Goal: Task Accomplishment & Management: Manage account settings

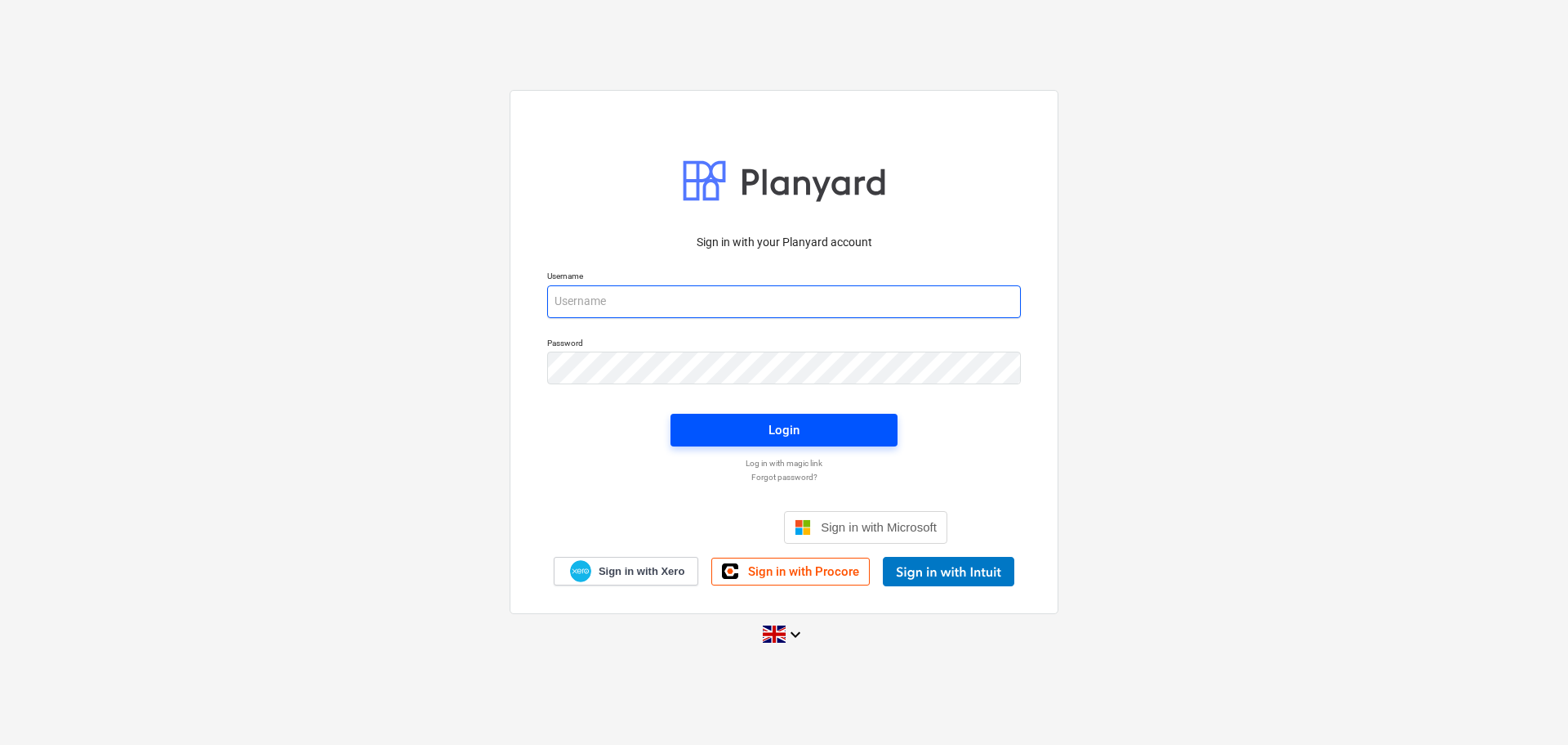
type input "[EMAIL_ADDRESS][DOMAIN_NAME]"
click at [775, 426] on div "Login" at bounding box center [784, 429] width 31 height 21
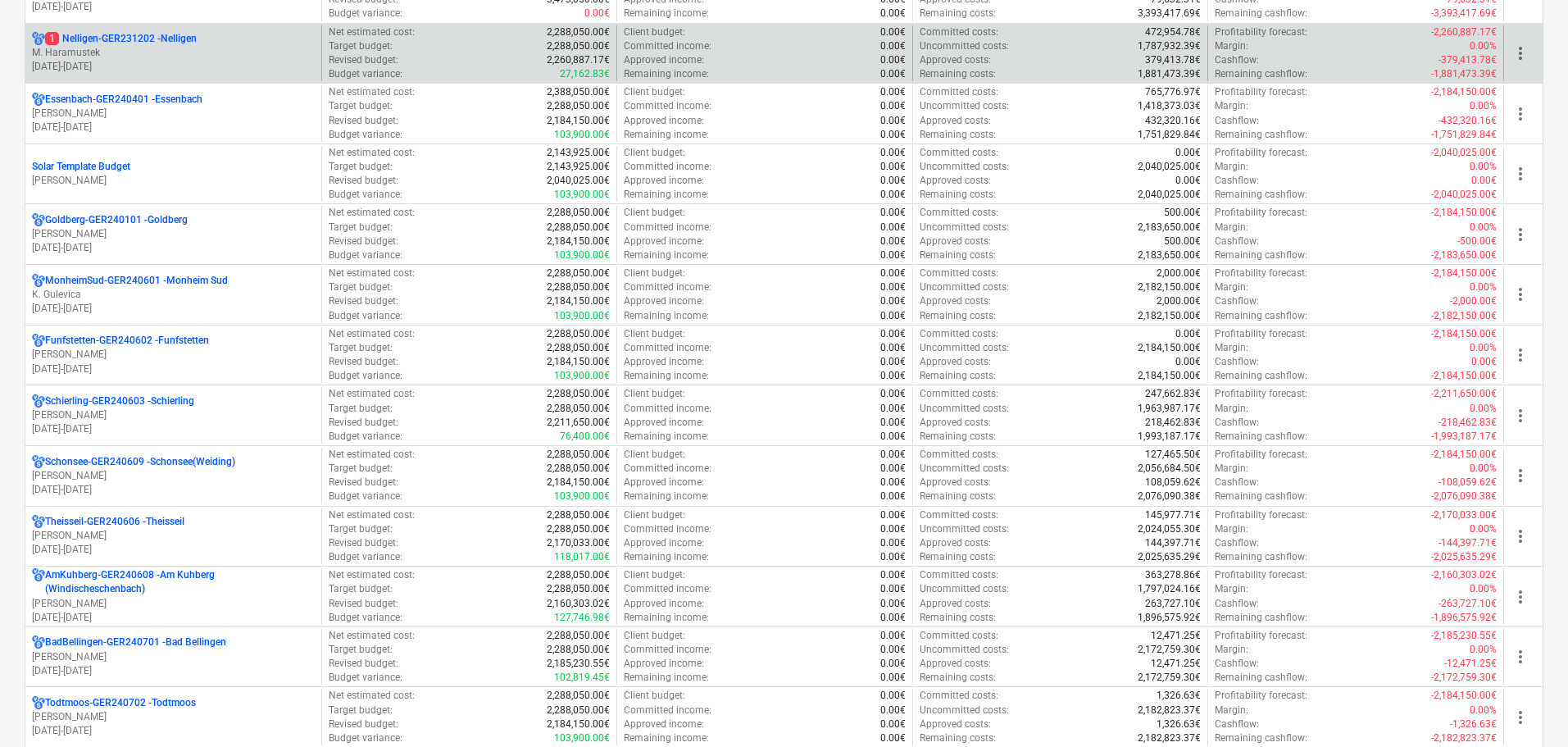
scroll to position [656, 0]
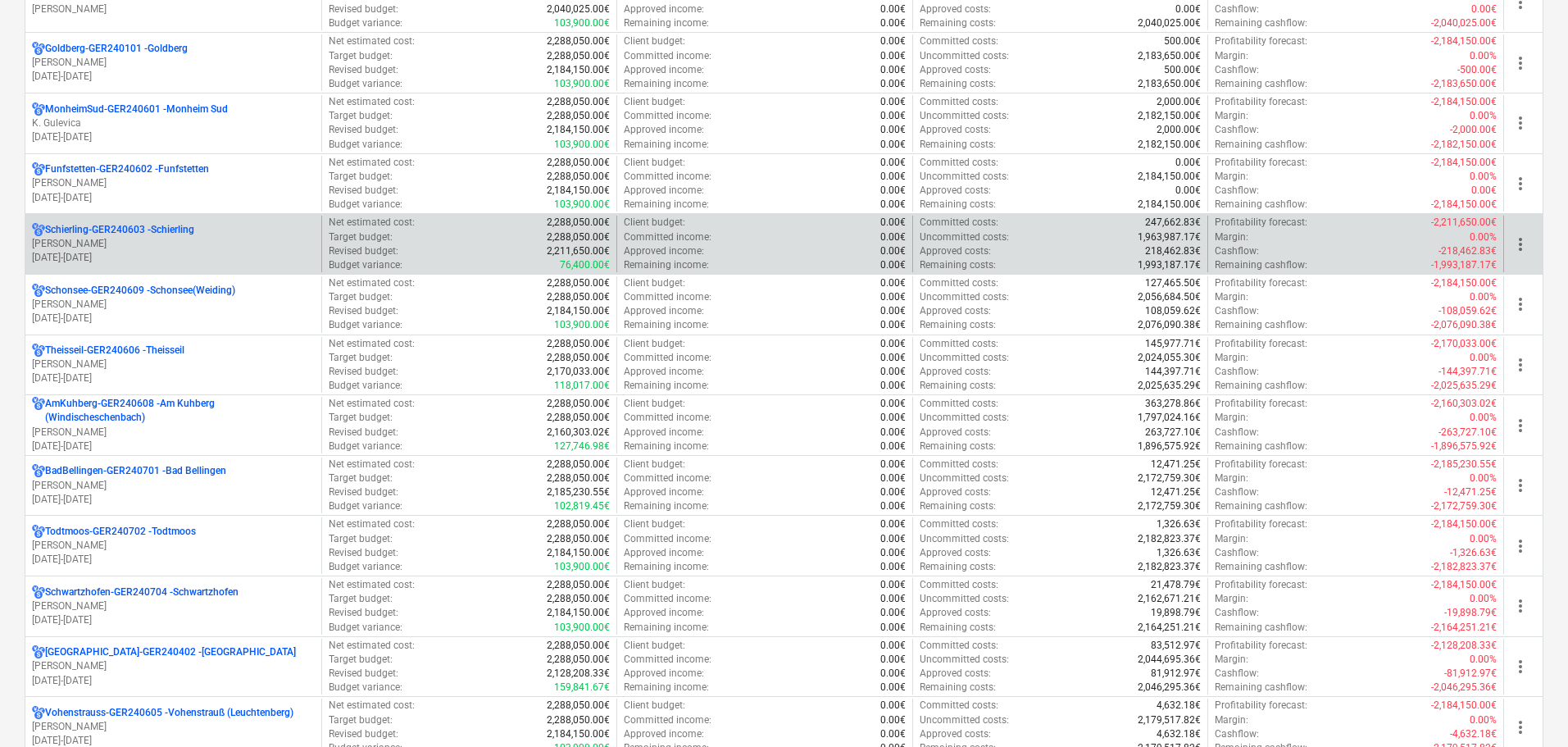
click at [236, 236] on div "Schierling-GER240603 - Schierling" at bounding box center [173, 229] width 283 height 14
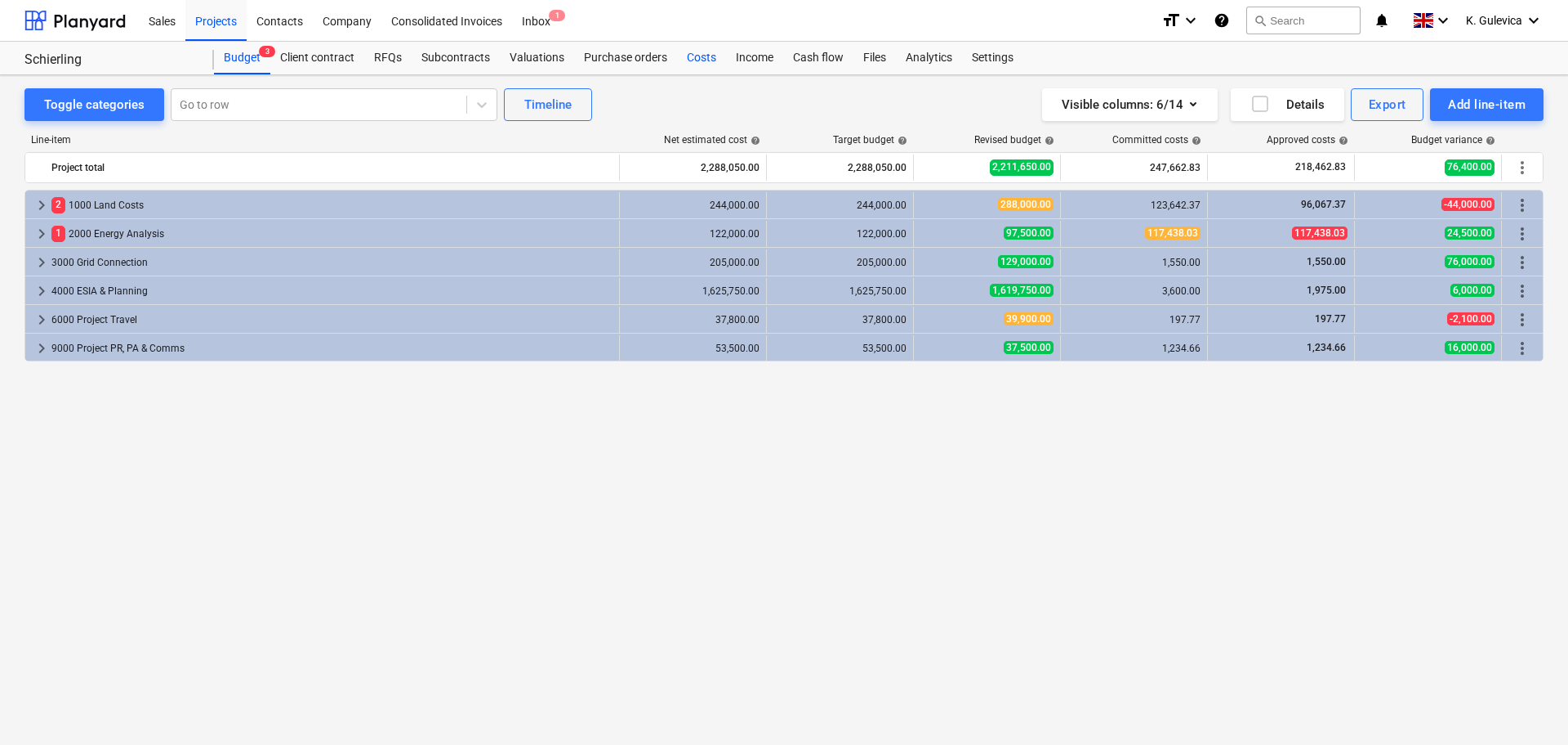
click at [711, 51] on div "Costs" at bounding box center [701, 58] width 49 height 33
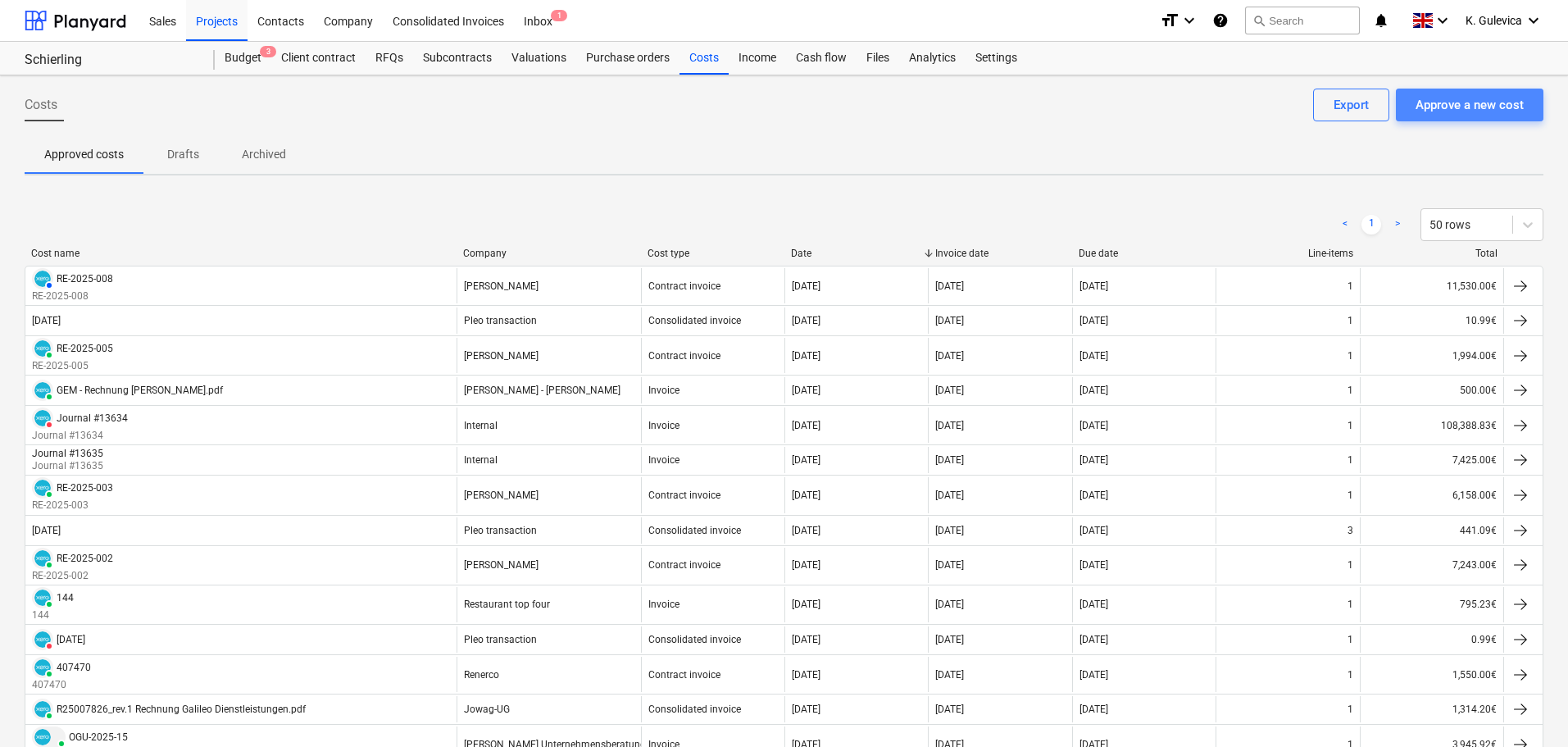
click at [1445, 105] on div "Approve a new cost" at bounding box center [1469, 104] width 108 height 21
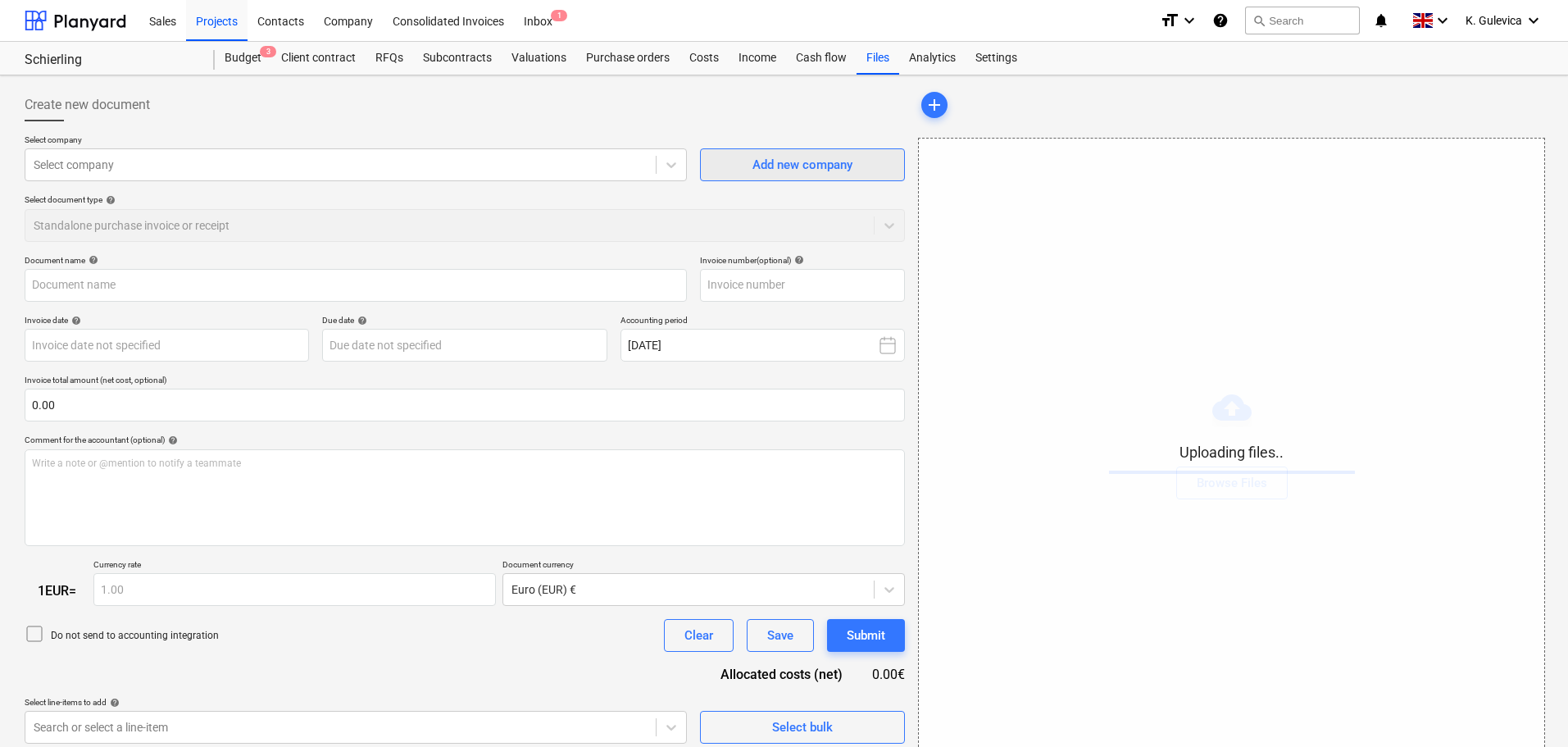
click at [765, 168] on div "Add new company" at bounding box center [802, 164] width 100 height 21
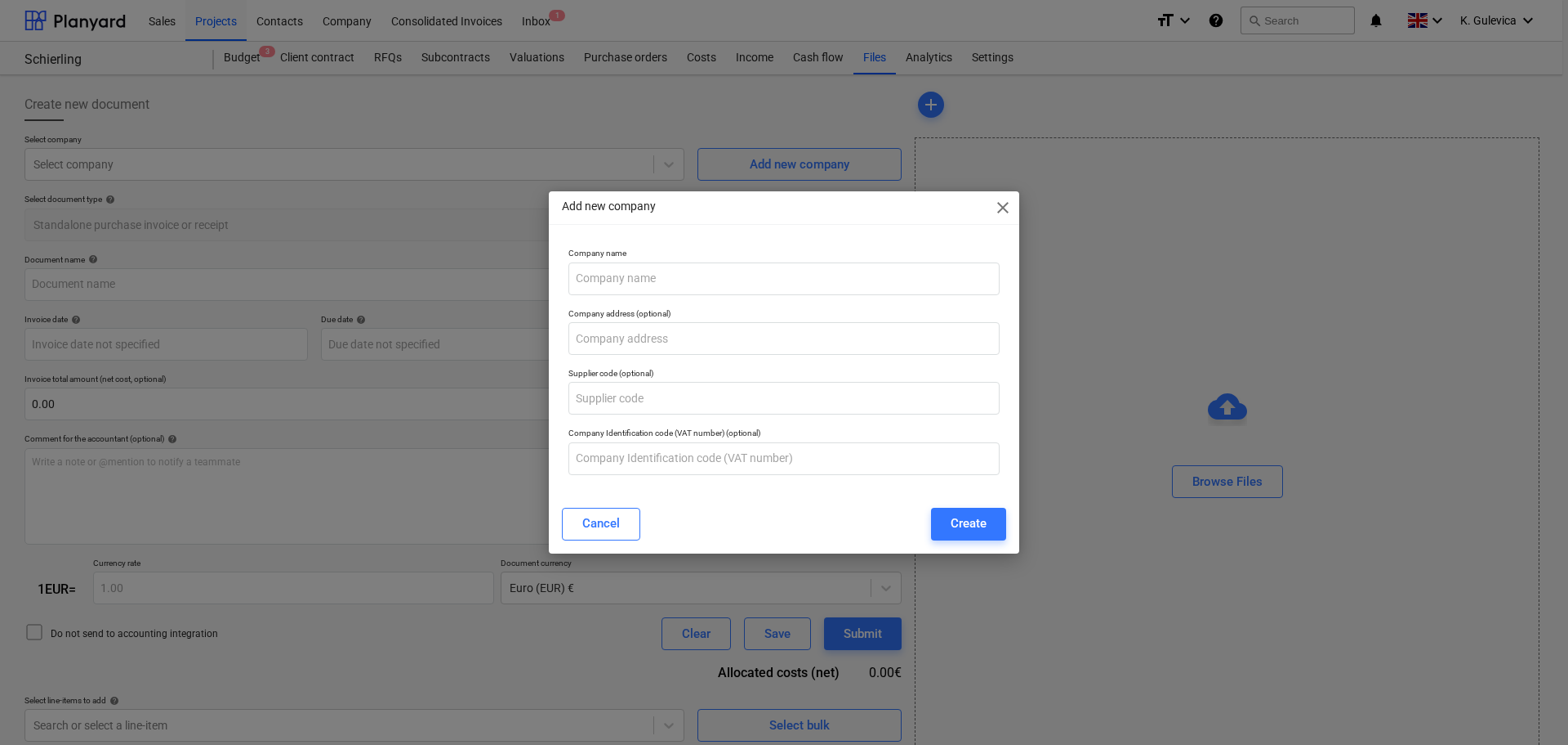
type input "20251014_GE - Grundstückseigentümer Rechnung_Stempfhuber Kartin_Nutzungsvertrag…"
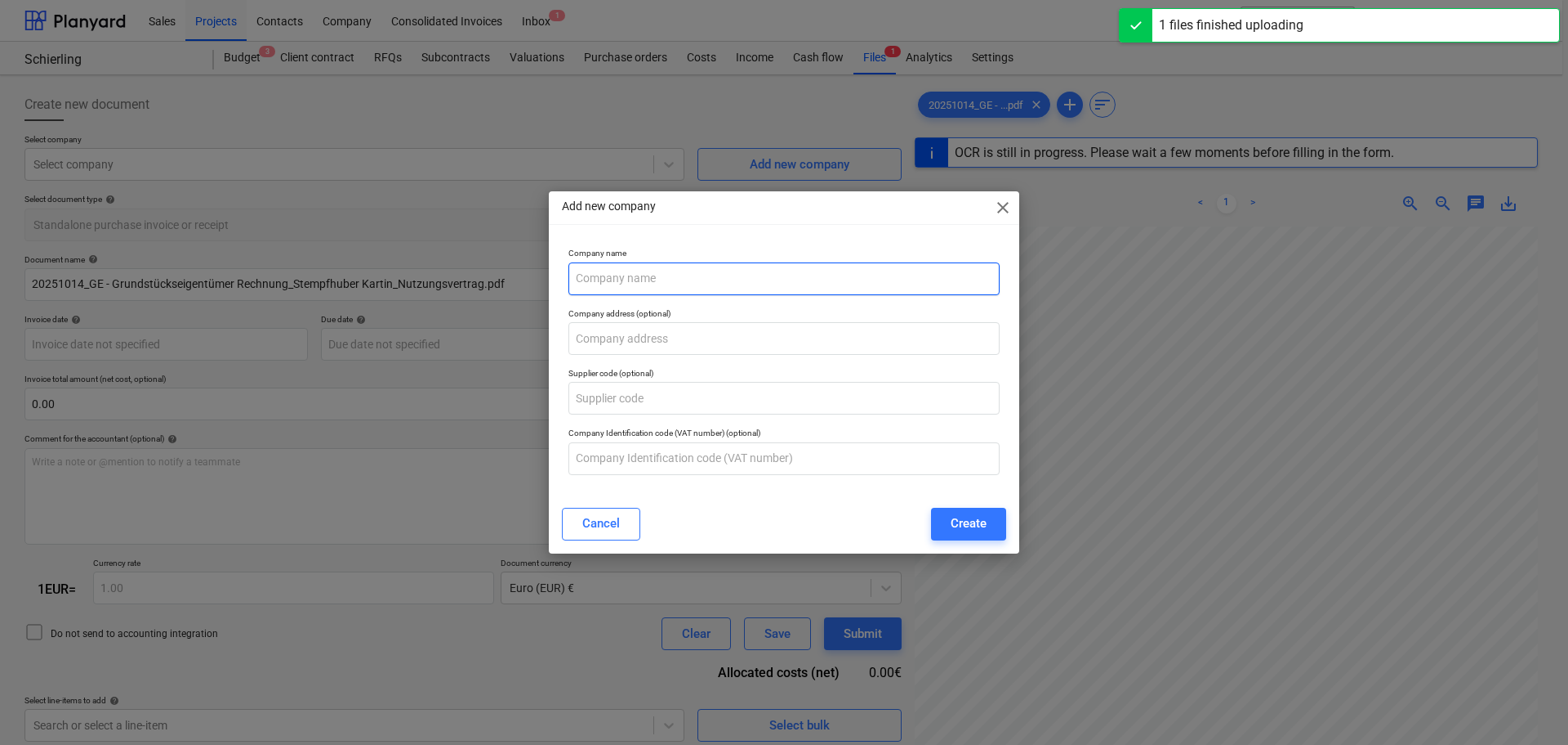
click at [655, 278] on input "text" at bounding box center [784, 278] width 432 height 33
type input "19 May 2025"
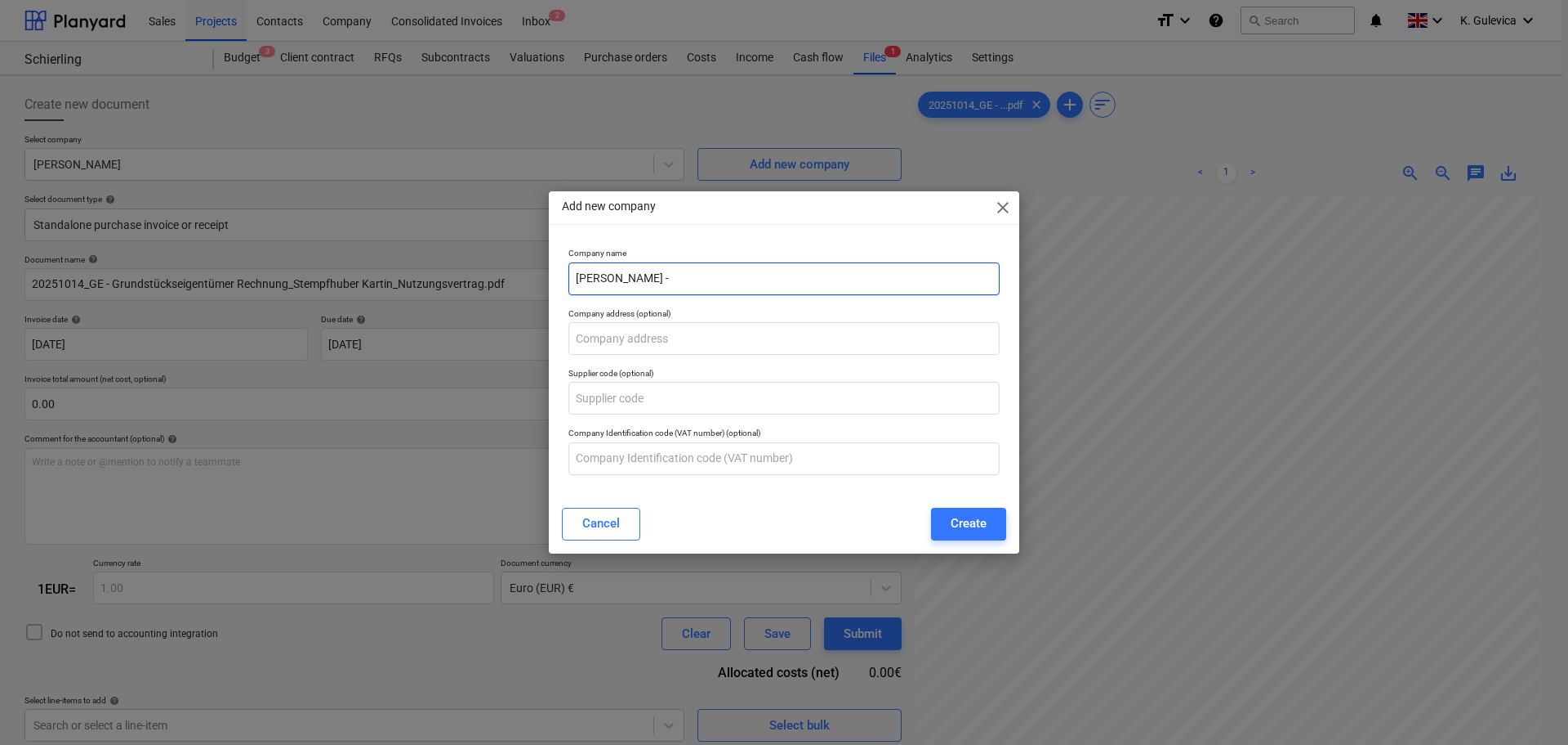
click at [678, 282] on input "Schierling -" at bounding box center [784, 278] width 432 height 33
paste input "Katrin Stempfhuber"
type input "Schierling - Katrin Stempfhuber"
click at [969, 523] on div "Create" at bounding box center [968, 523] width 36 height 21
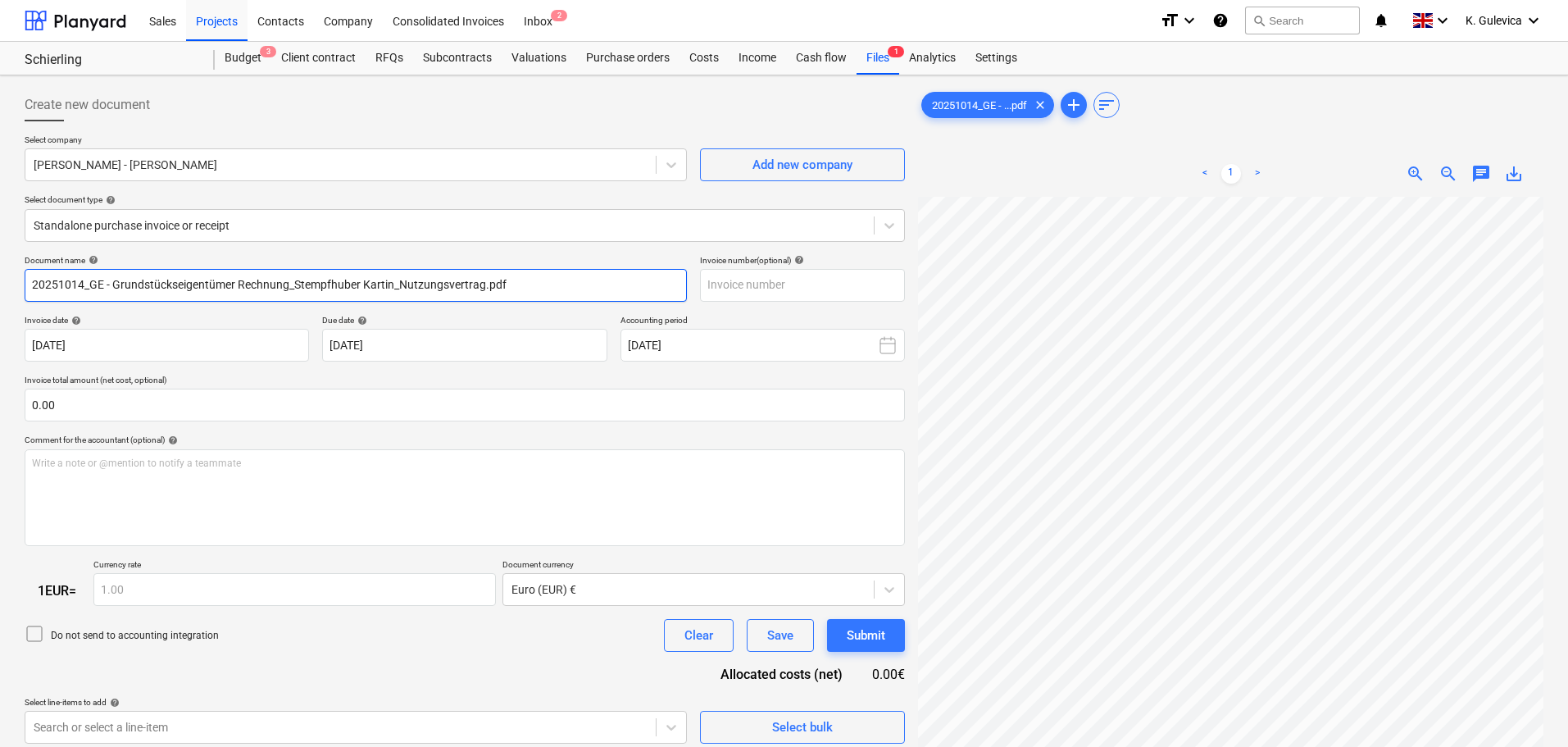
drag, startPoint x: 508, startPoint y: 290, endPoint x: -476, endPoint y: 285, distance: 984.0
click at [0, 285] on html "Sales Projects Contacts Company Consolidated Invoices Inbox 2 format_size keybo…" at bounding box center [784, 374] width 1568 height 747
paste input "Katrin Stempfhuber"
type input "Katrin Stempfhuber"
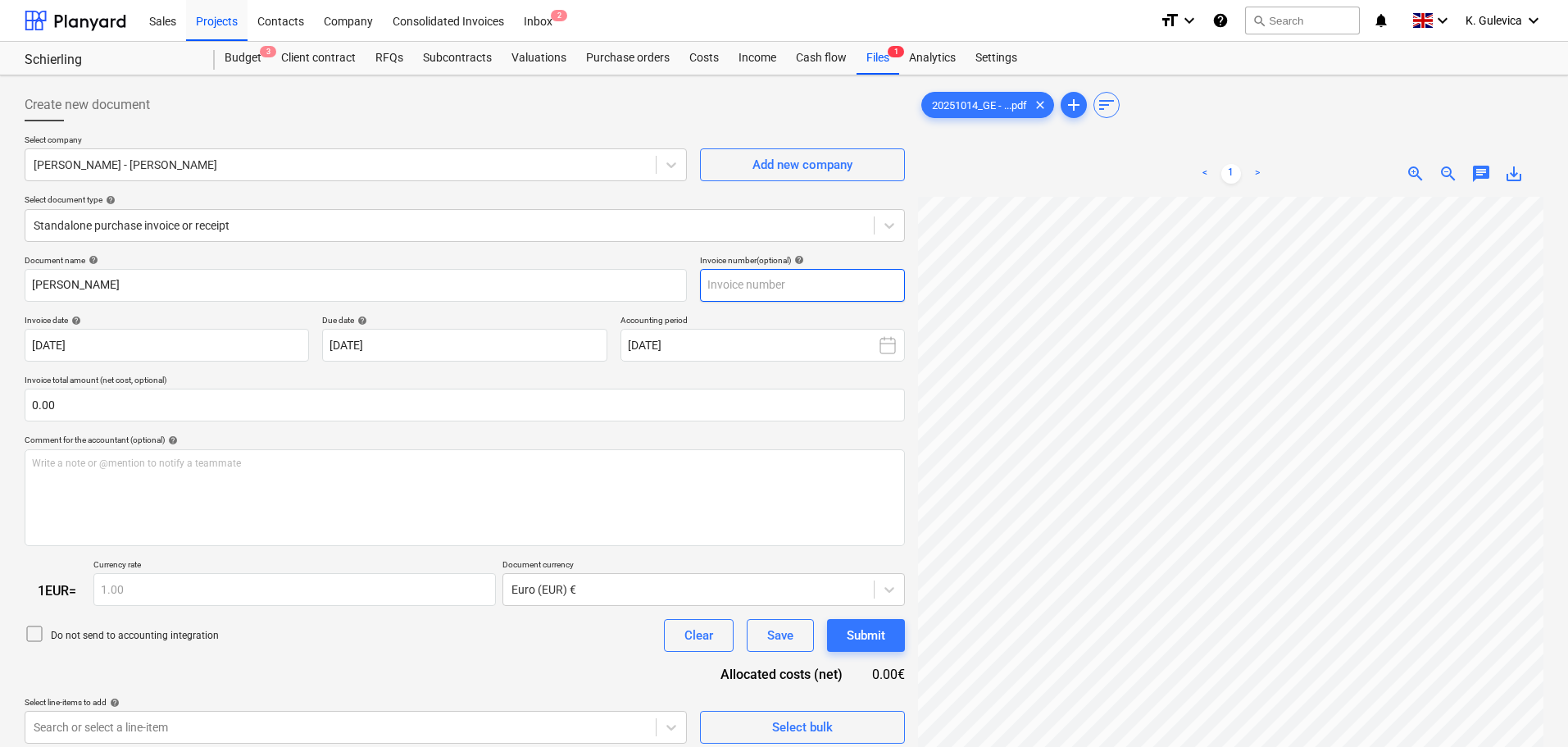
click at [810, 286] on input "text" at bounding box center [802, 285] width 205 height 33
paste input "Katrin Stempfhuber"
type input "Katrin Stempfhuber"
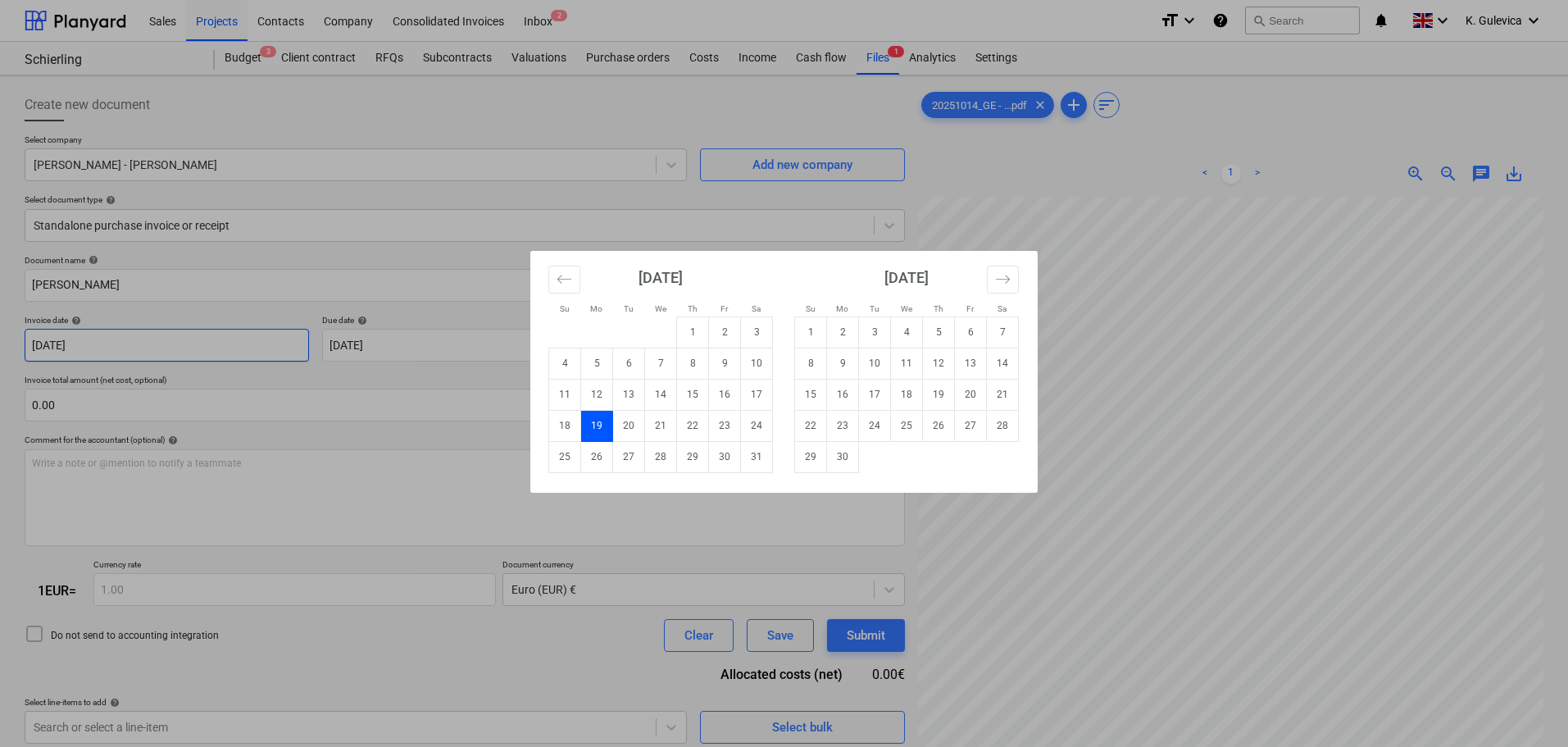
click at [154, 351] on body "Sales Projects Contacts Company Consolidated Invoices Inbox 2 format_size keybo…" at bounding box center [784, 374] width 1568 height 747
click at [993, 283] on button "Move forward to switch to the next month." at bounding box center [1002, 279] width 32 height 28
click at [995, 283] on icon "Move forward to switch to the next month." at bounding box center [1002, 278] width 16 height 16
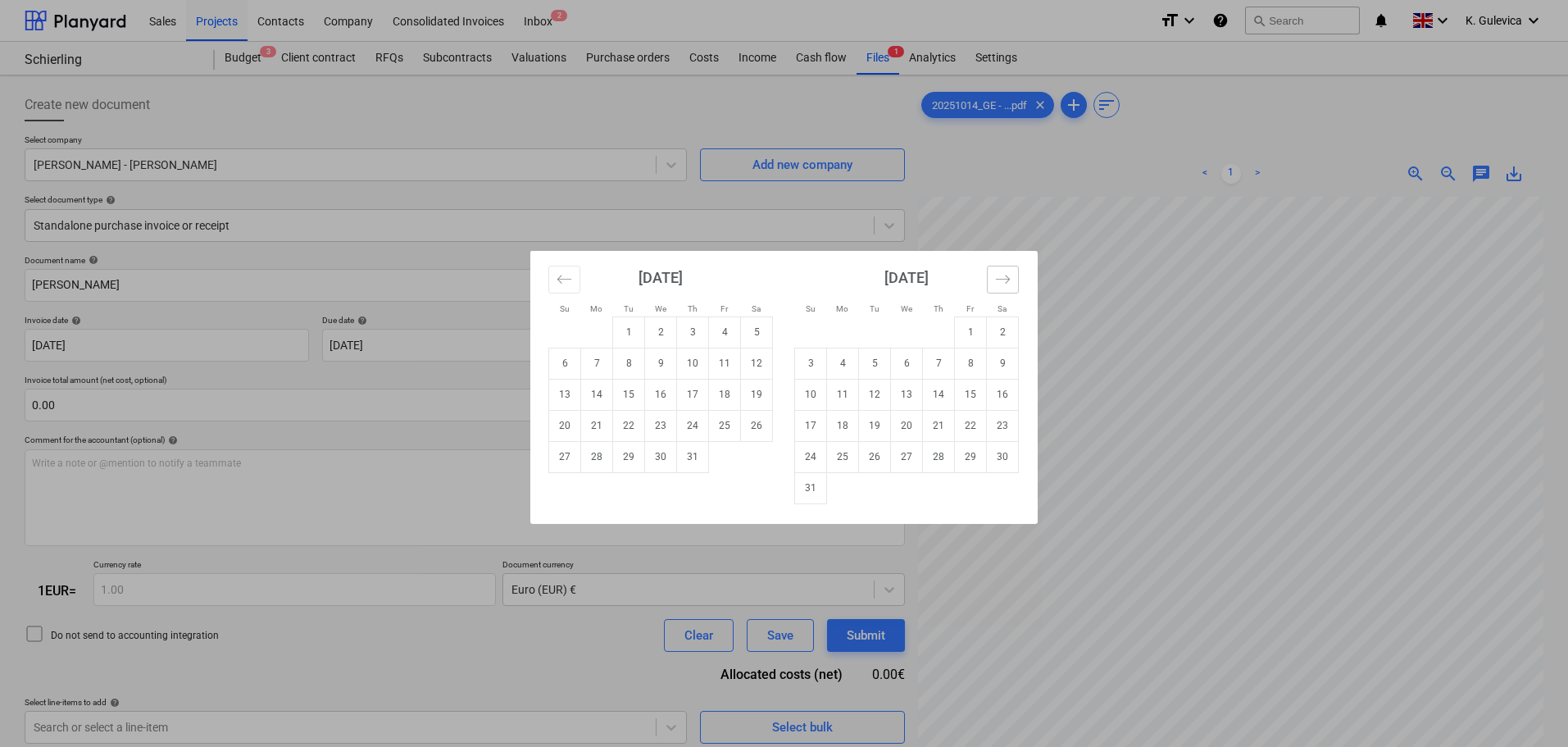
click at [995, 283] on icon "Move forward to switch to the next month." at bounding box center [1002, 278] width 16 height 16
click at [996, 283] on icon "Move forward to switch to the next month." at bounding box center [1002, 278] width 16 height 16
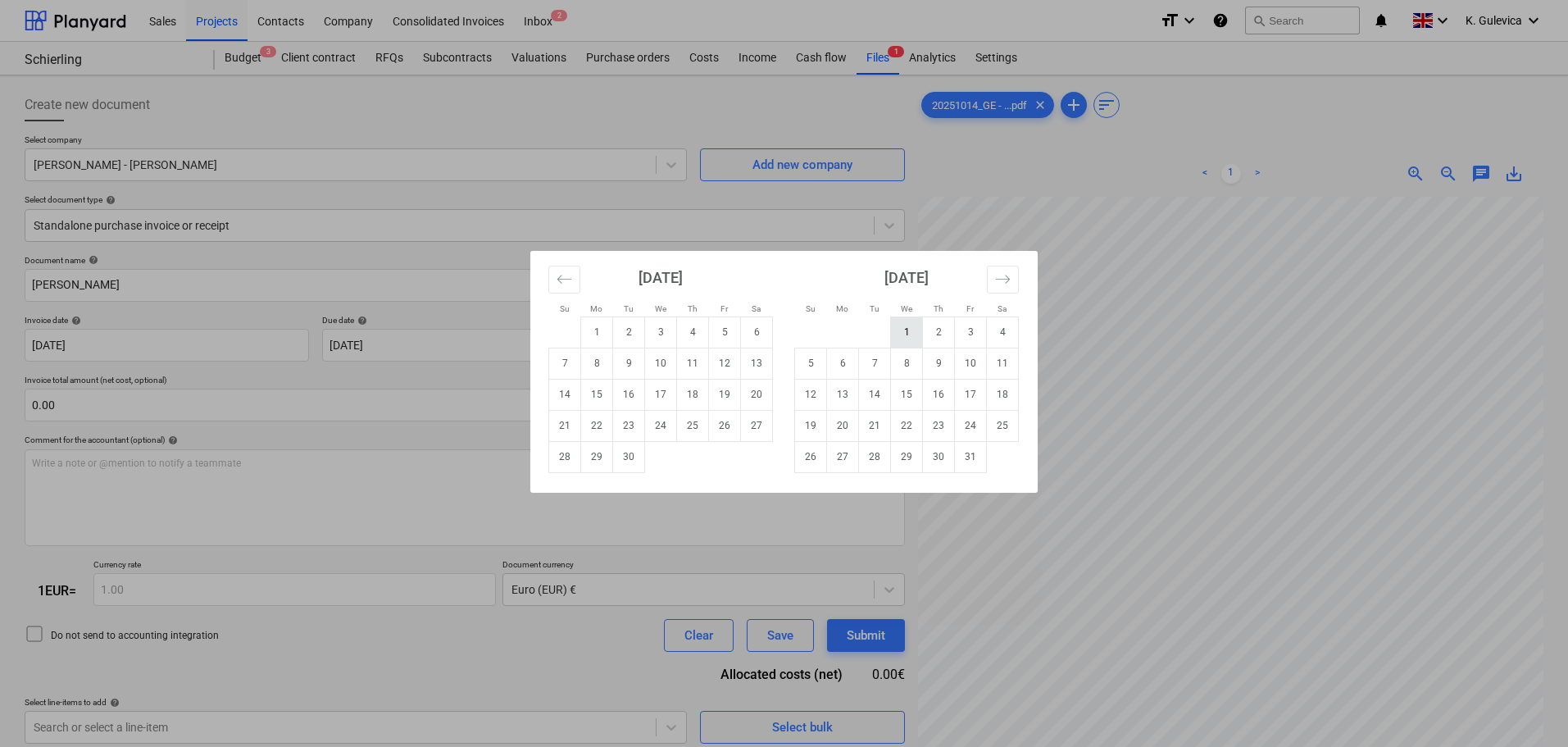
click at [898, 338] on td "1" at bounding box center [907, 332] width 32 height 31
type input "01 Oct 2025"
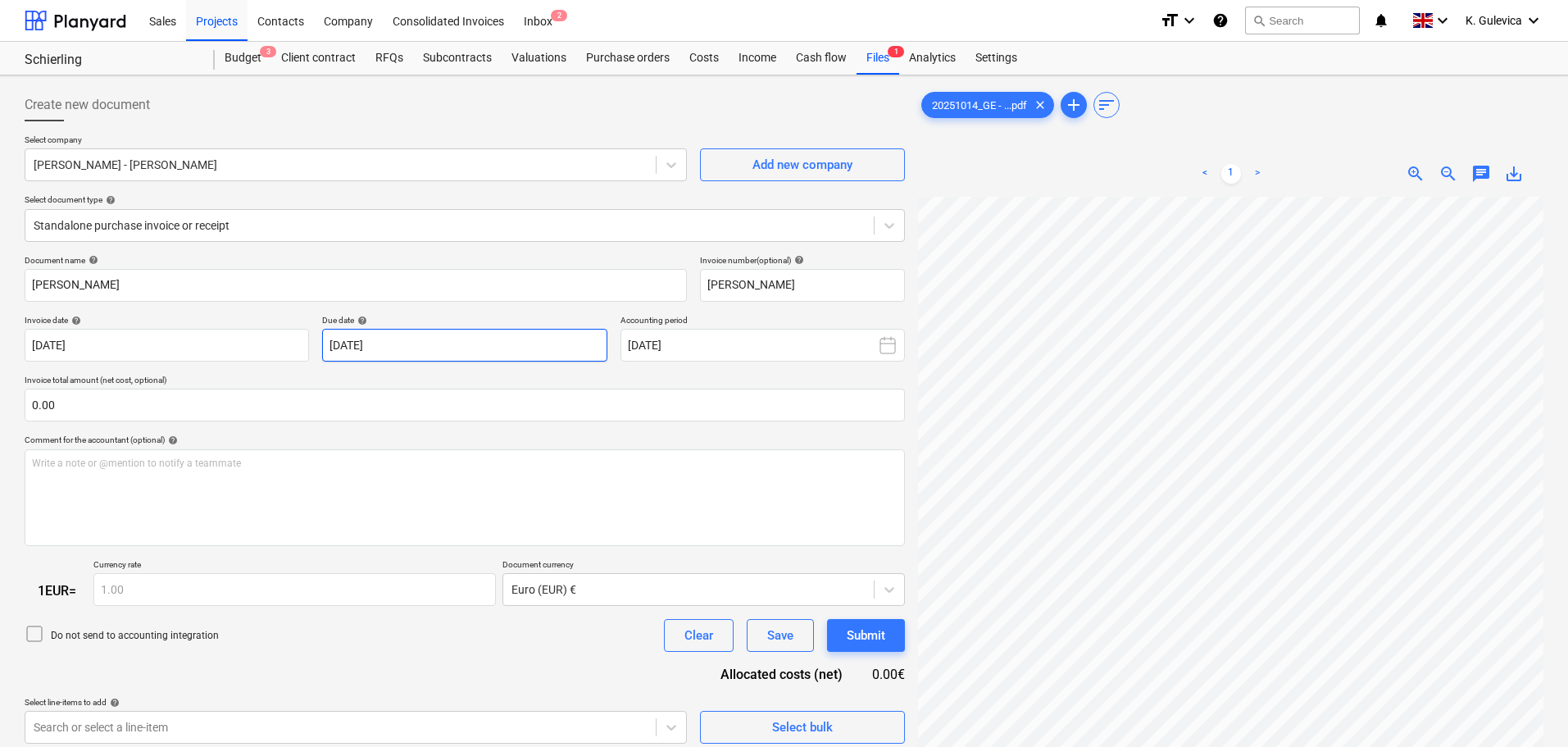
click at [455, 346] on body "Sales Projects Contacts Company Consolidated Invoices Inbox 2 format_size keybo…" at bounding box center [784, 374] width 1568 height 747
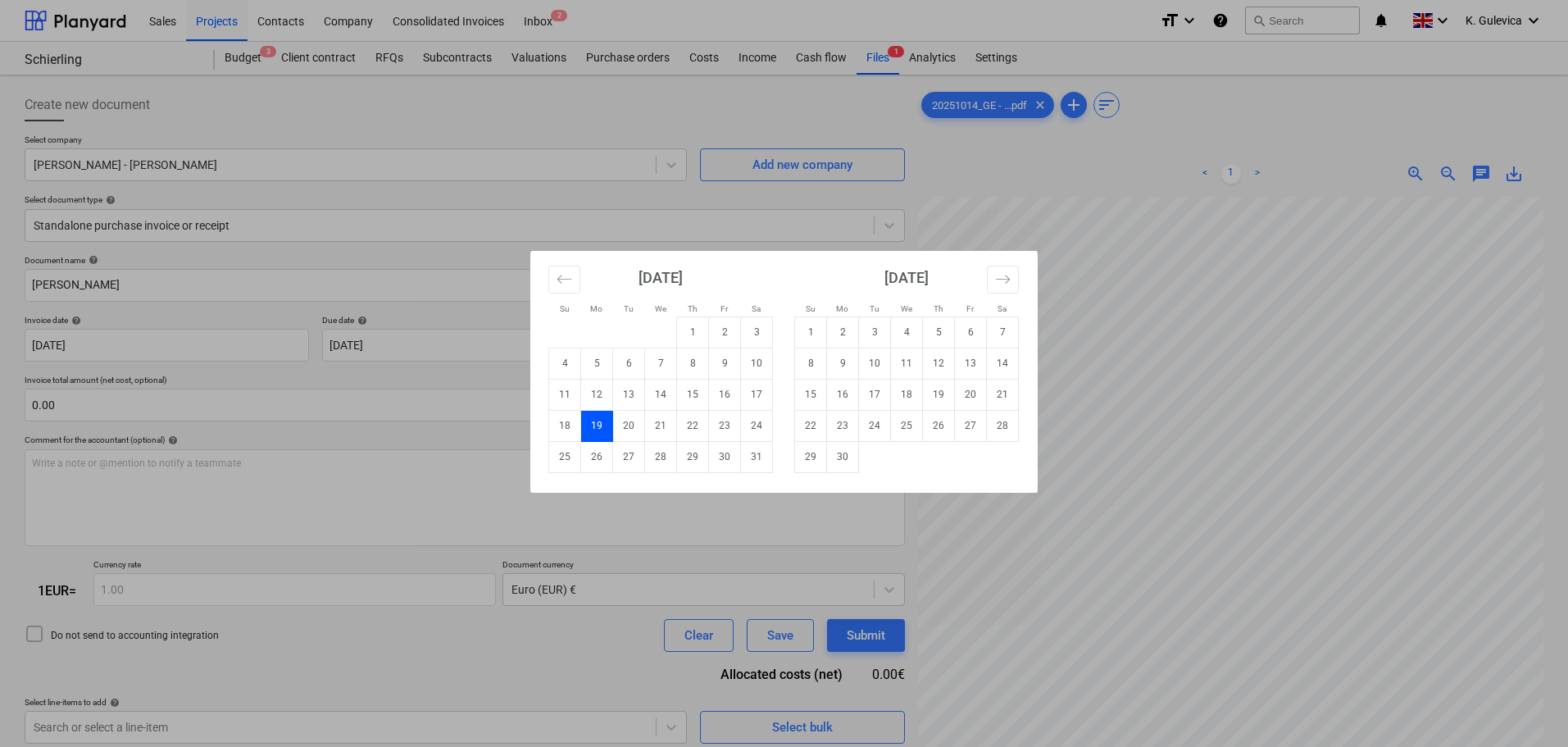
click at [985, 288] on div "June 2025" at bounding box center [907, 283] width 225 height 65
click at [990, 287] on button "Move forward to switch to the next month." at bounding box center [1002, 279] width 32 height 28
click at [1002, 283] on icon "Move forward to switch to the next month." at bounding box center [1002, 278] width 16 height 16
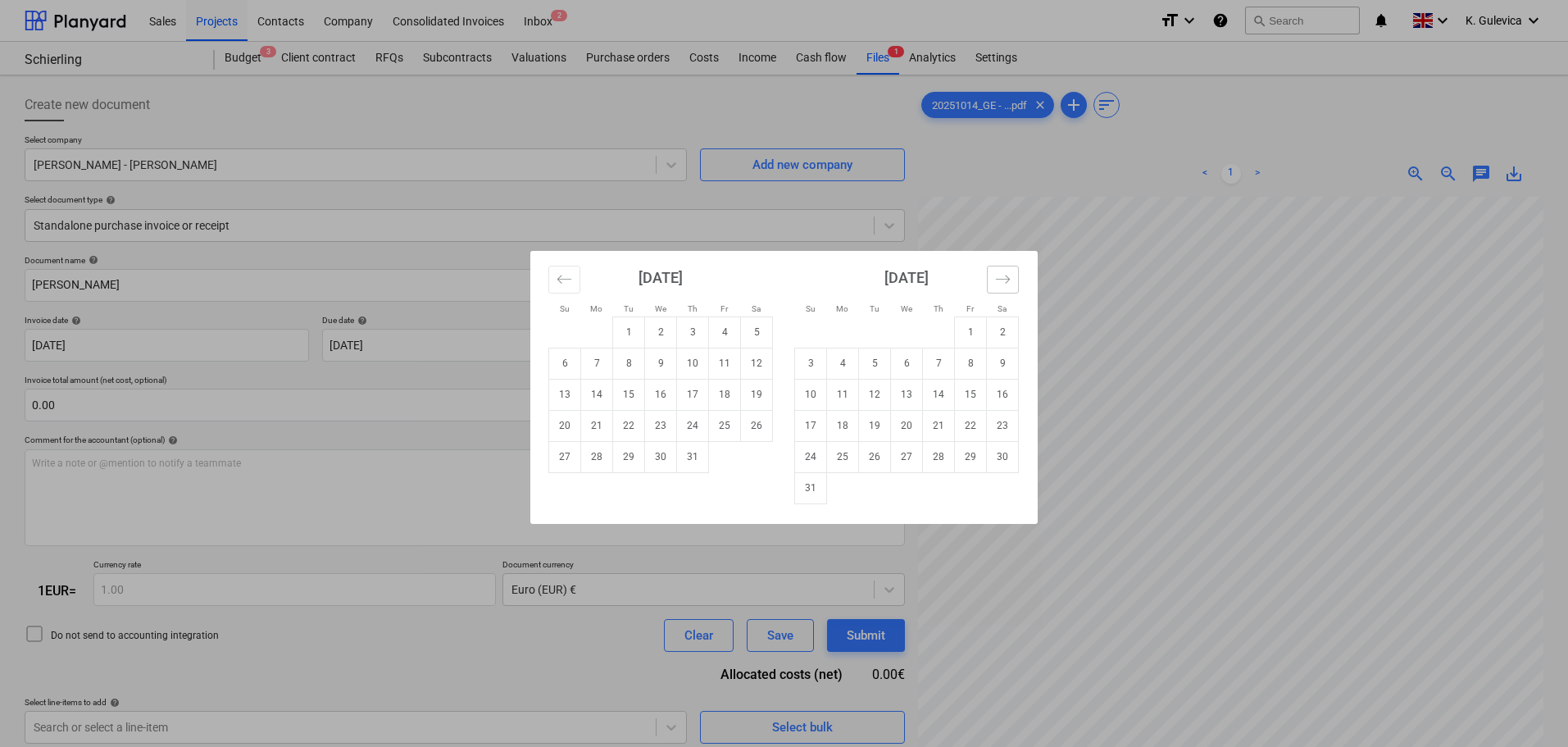
click at [1002, 283] on icon "Move forward to switch to the next month." at bounding box center [1002, 278] width 16 height 16
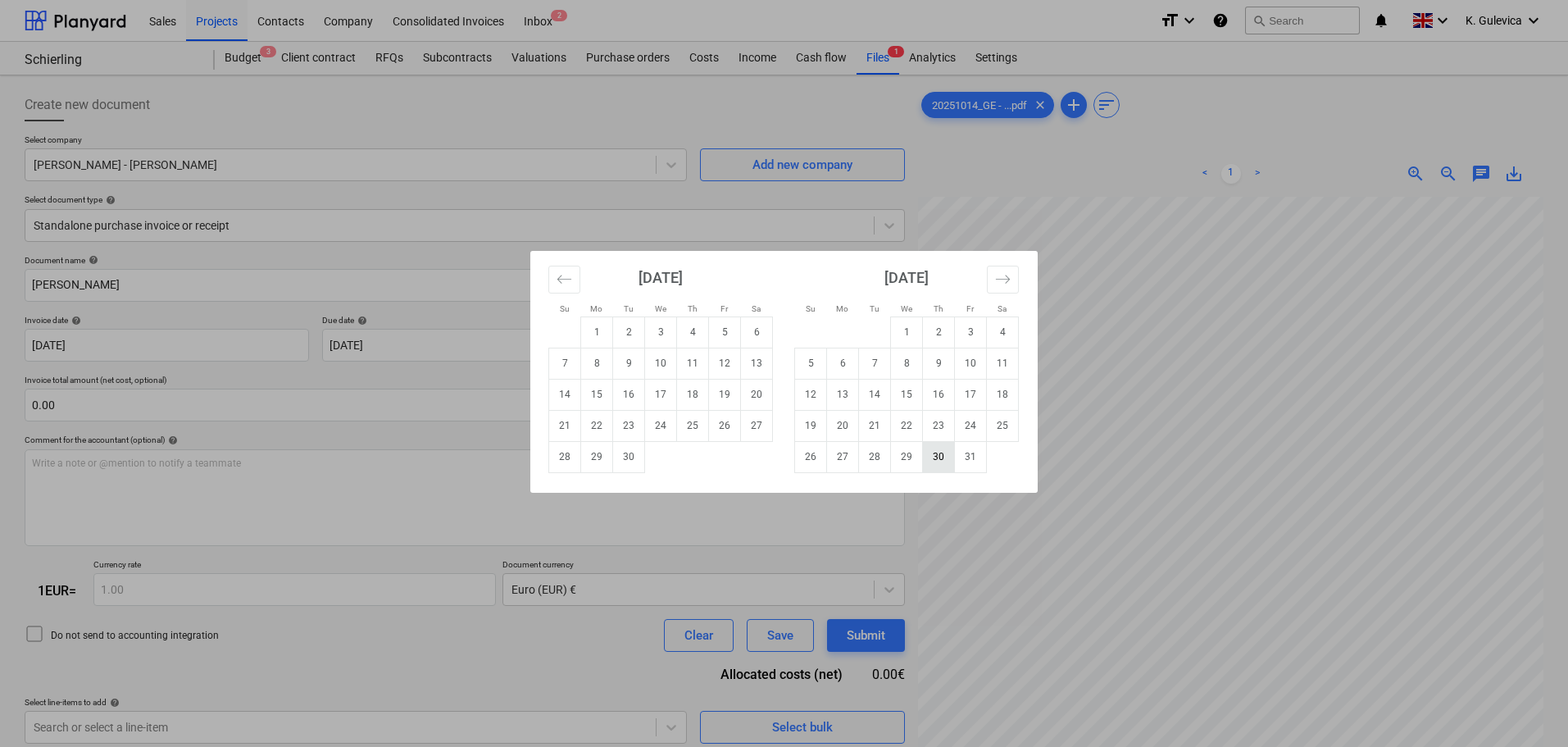
click at [937, 454] on td "30" at bounding box center [939, 455] width 32 height 31
type input "30 Oct 2025"
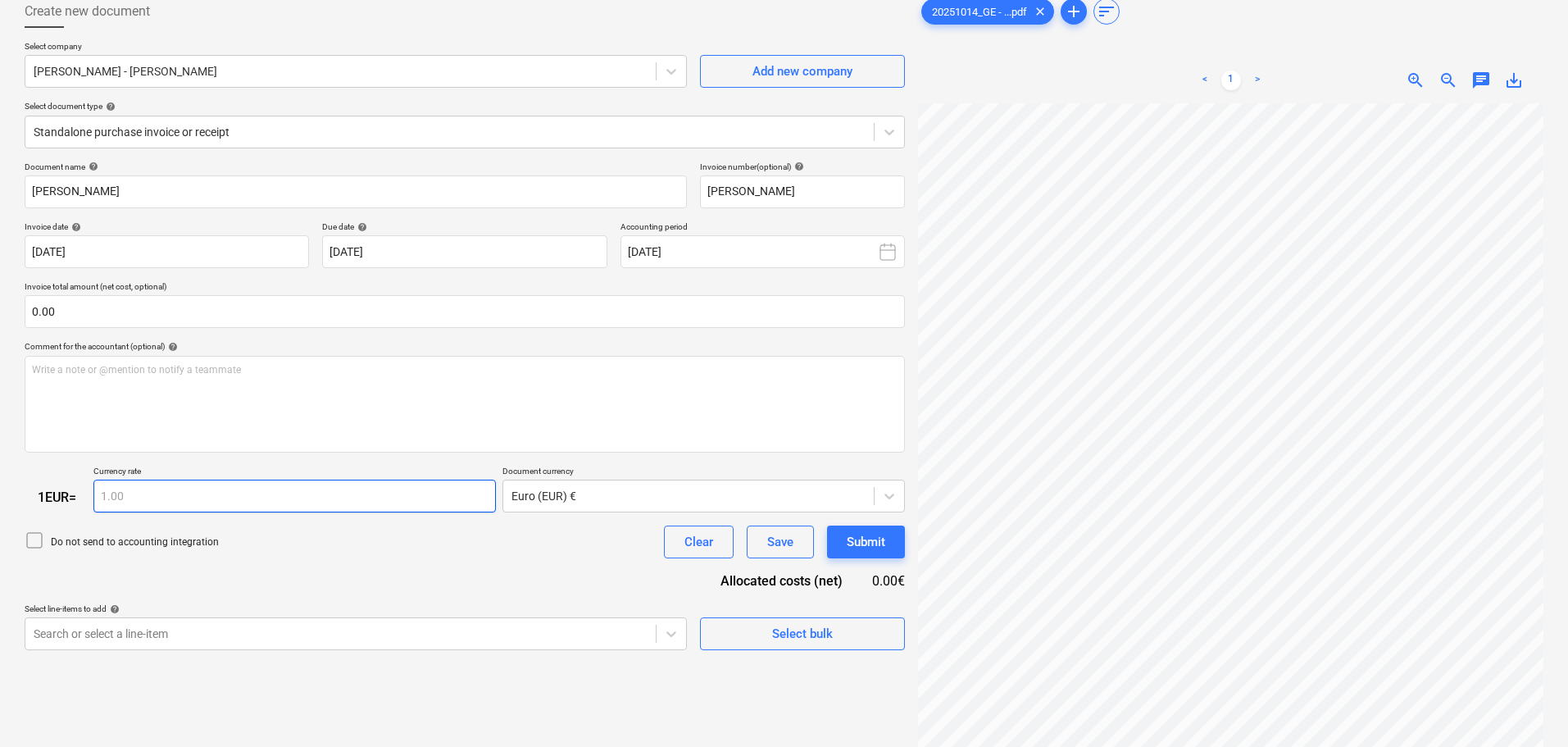
scroll to position [164, 0]
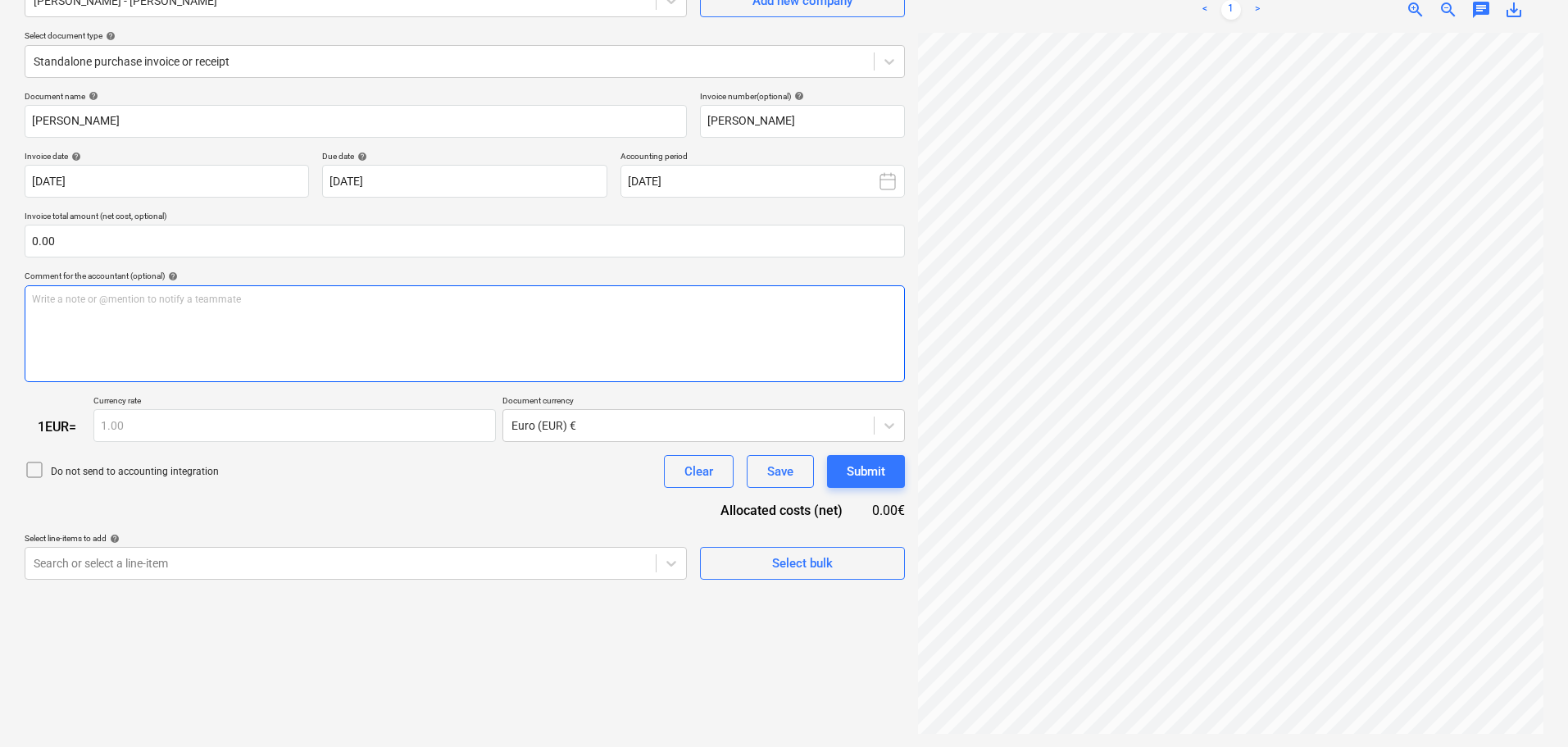
click at [240, 322] on div "Write a note or @mention to notify a teammate ﻿" at bounding box center [464, 333] width 880 height 97
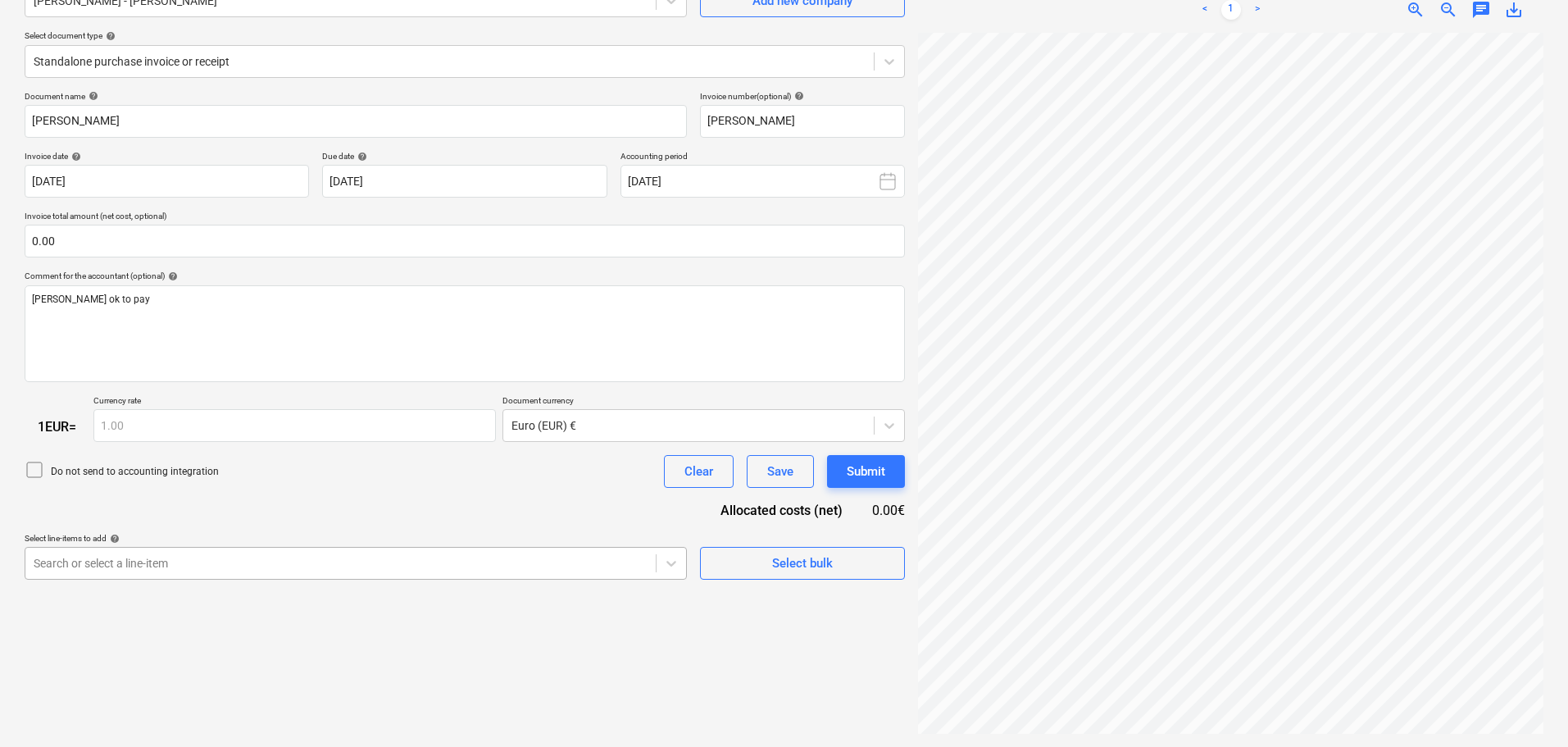
scroll to position [252, 0]
click at [361, 563] on body "Sales Projects Contacts Company Consolidated Invoices Inbox 2 format_size keybo…" at bounding box center [784, 210] width 1568 height 747
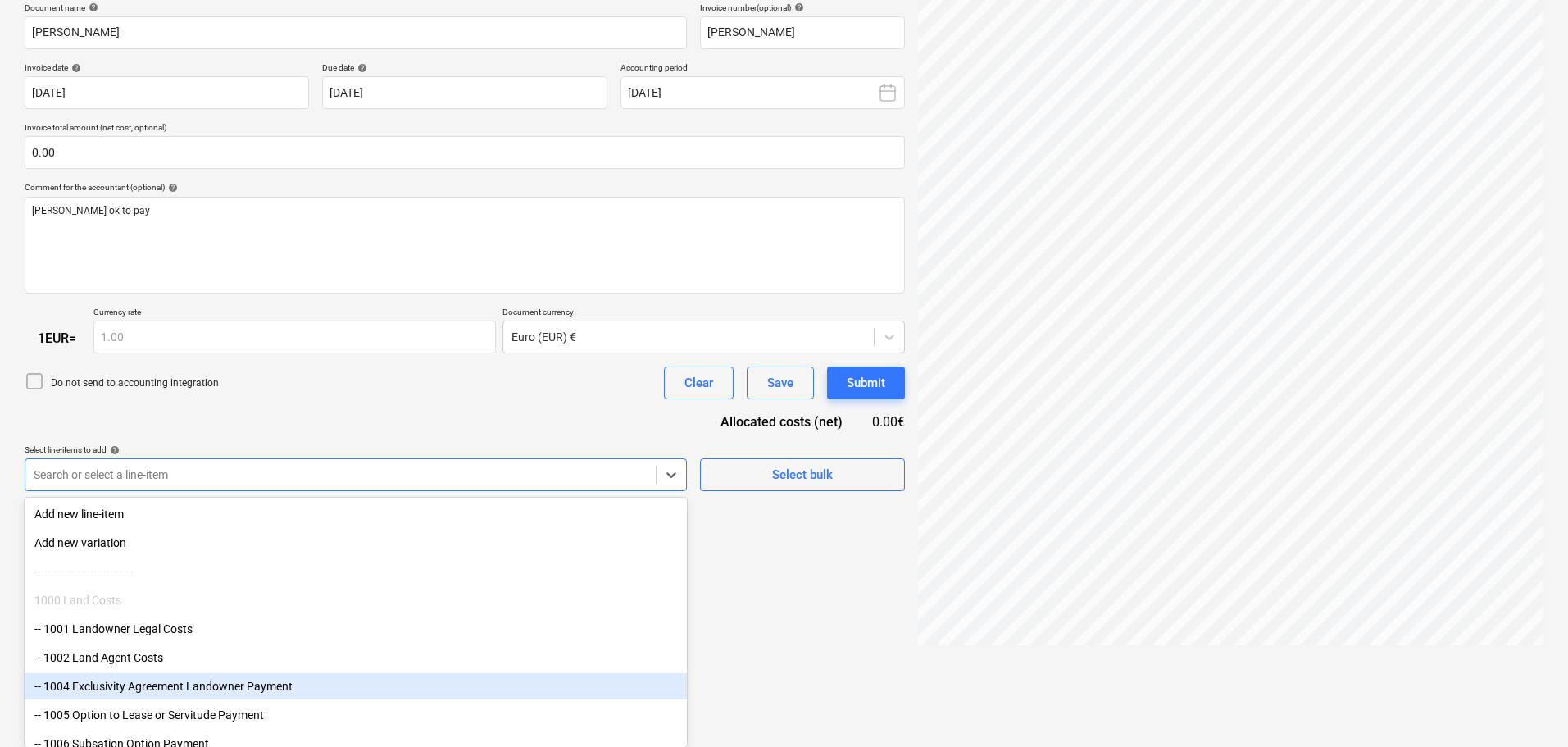
click at [159, 686] on div "-- 1004 Exclusivity Agreement Landowner Payment" at bounding box center [355, 686] width 662 height 26
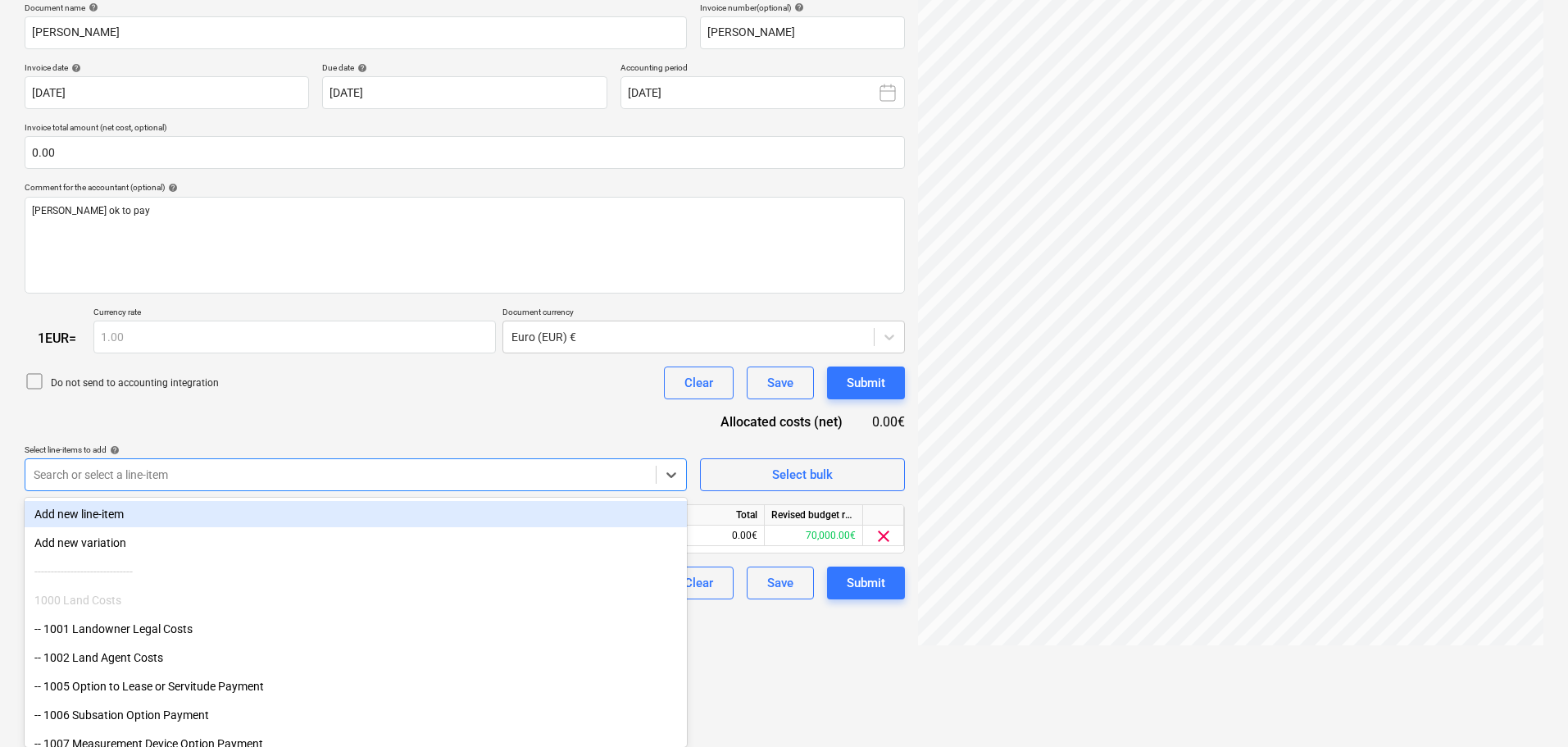
click at [450, 398] on div "Document name help Katrin Stempfhuber Invoice number (optional) help Katrin Ste…" at bounding box center [464, 301] width 880 height 597
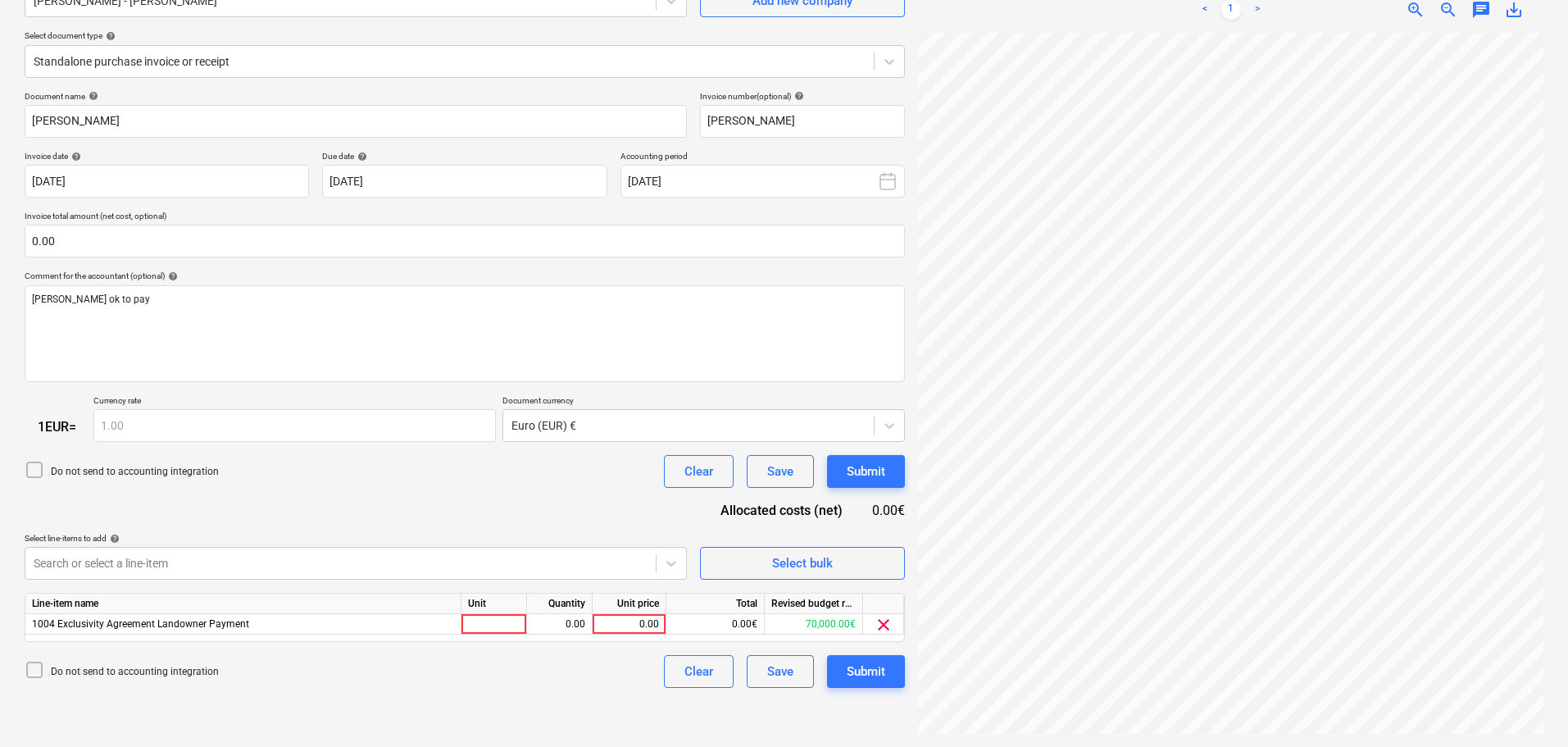
scroll to position [164, 0]
click at [637, 624] on div "0.00" at bounding box center [629, 624] width 60 height 20
type input "500"
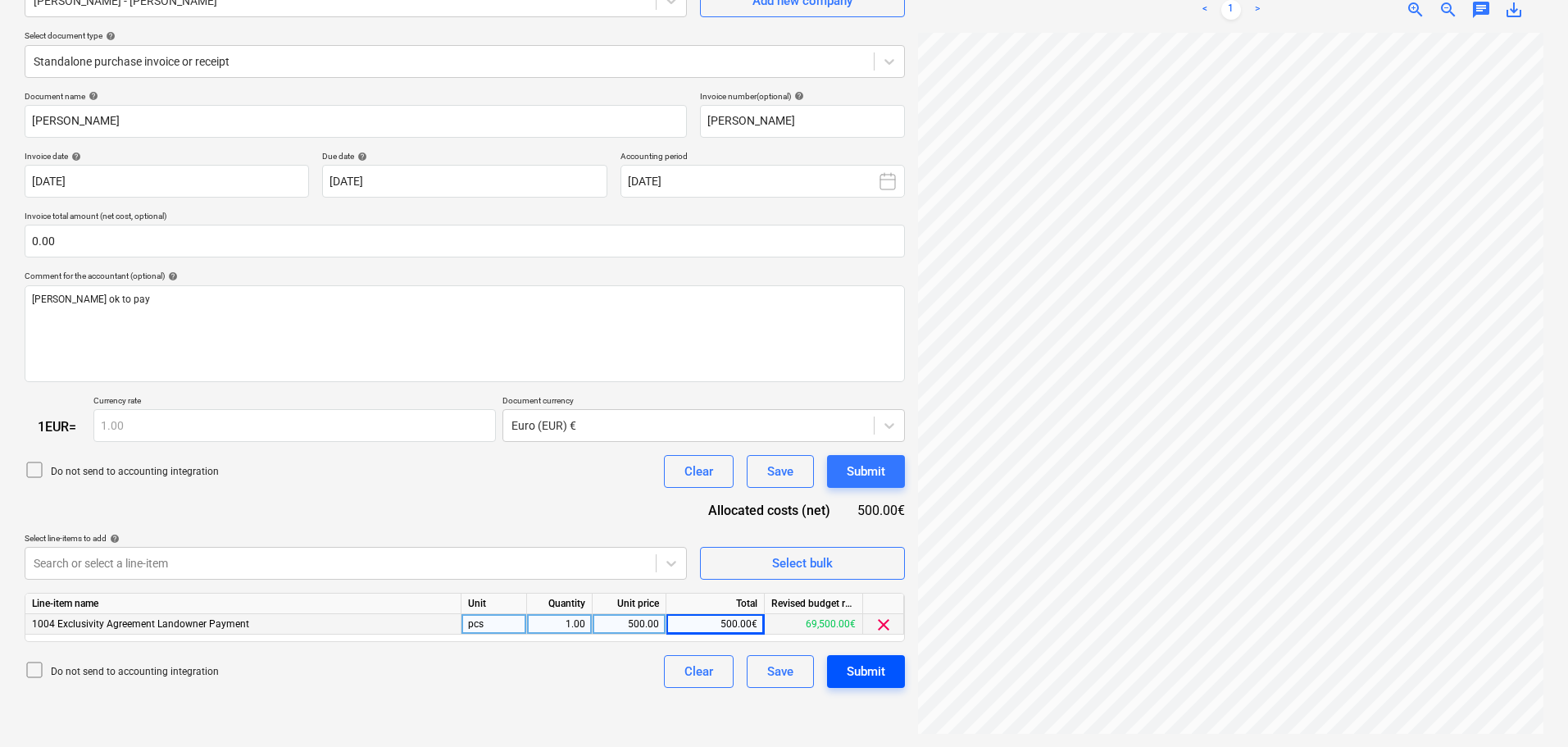
click at [859, 671] on div "Submit" at bounding box center [866, 671] width 38 height 21
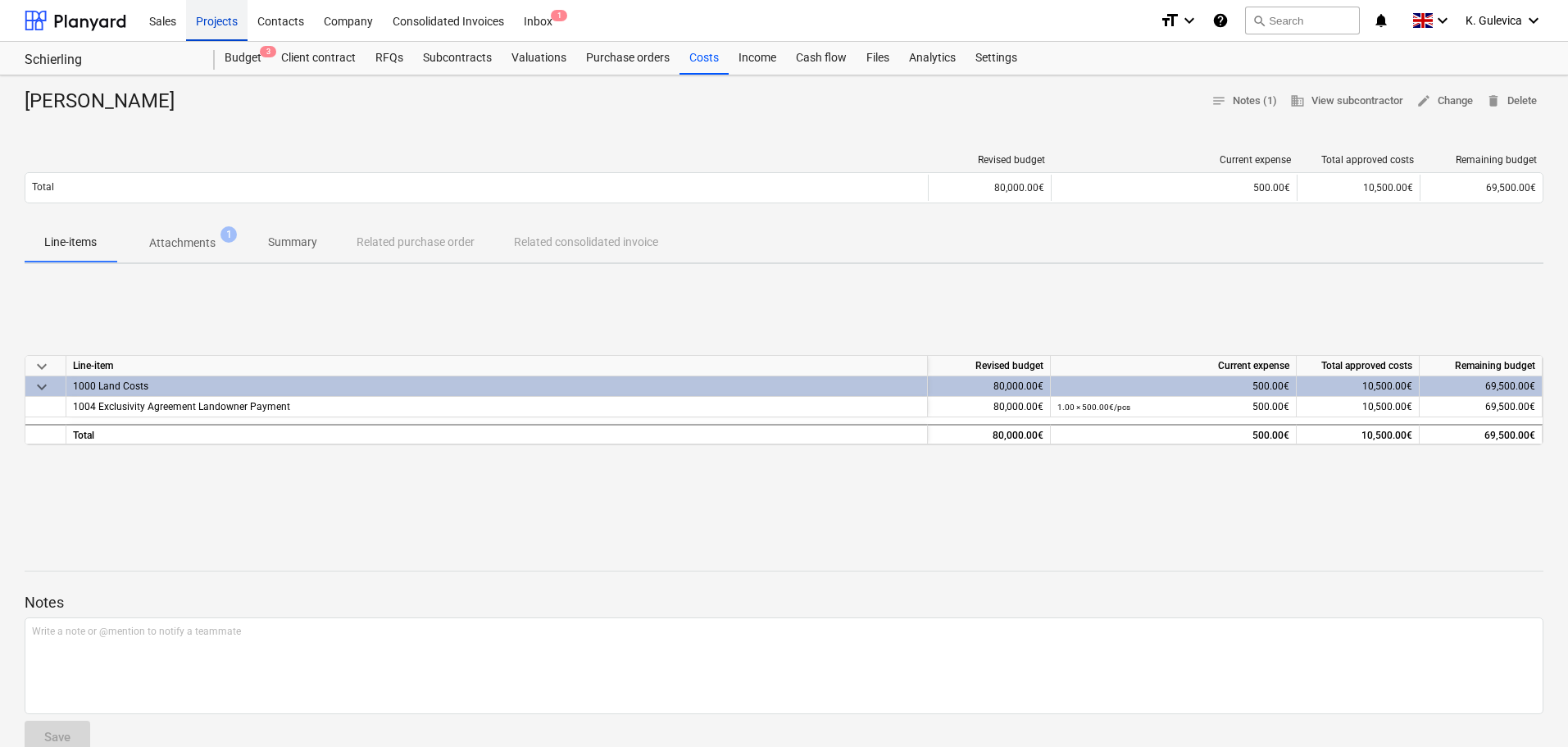
drag, startPoint x: 222, startPoint y: 15, endPoint x: 225, endPoint y: 23, distance: 8.5
click at [222, 15] on div "Projects" at bounding box center [217, 20] width 61 height 42
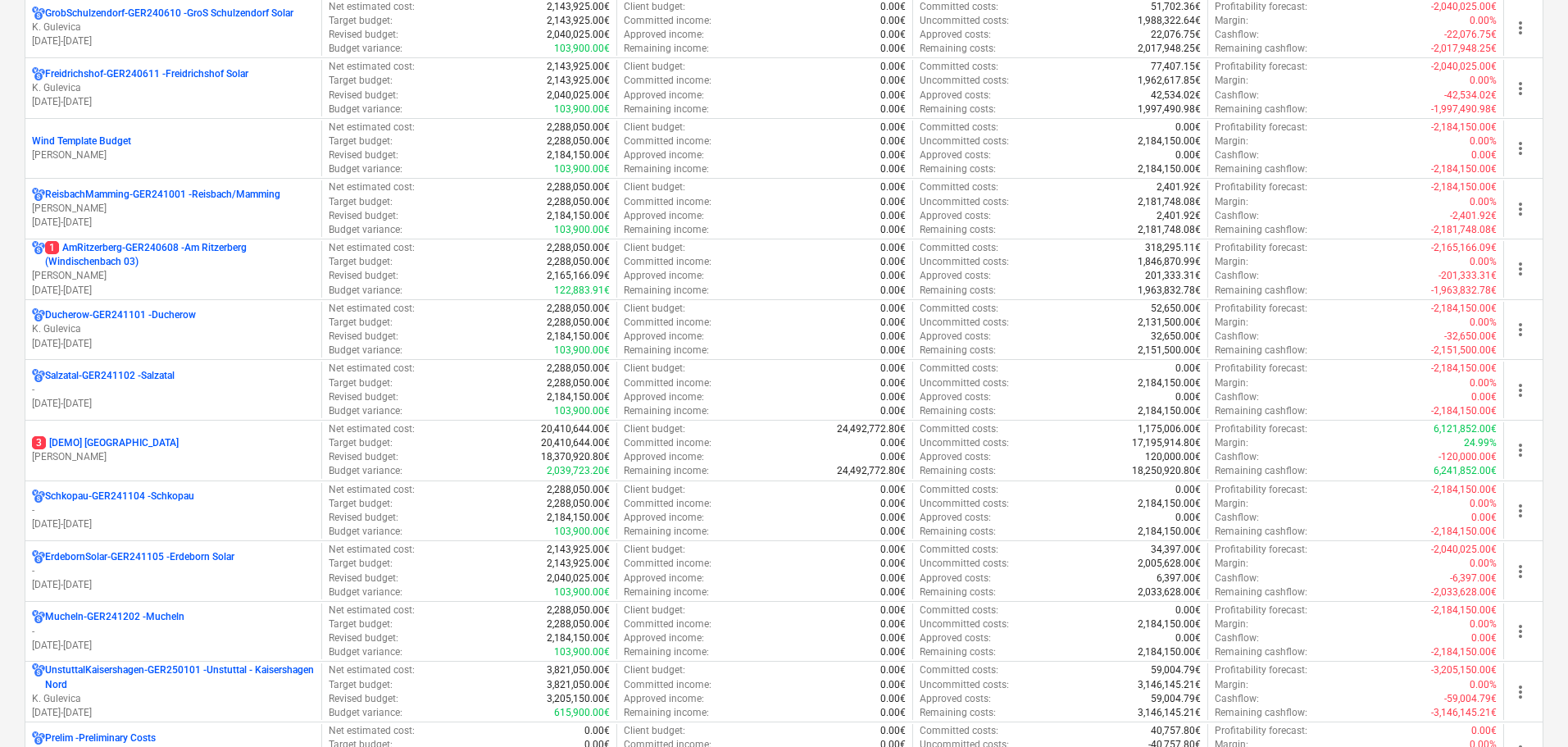
scroll to position [1393, 0]
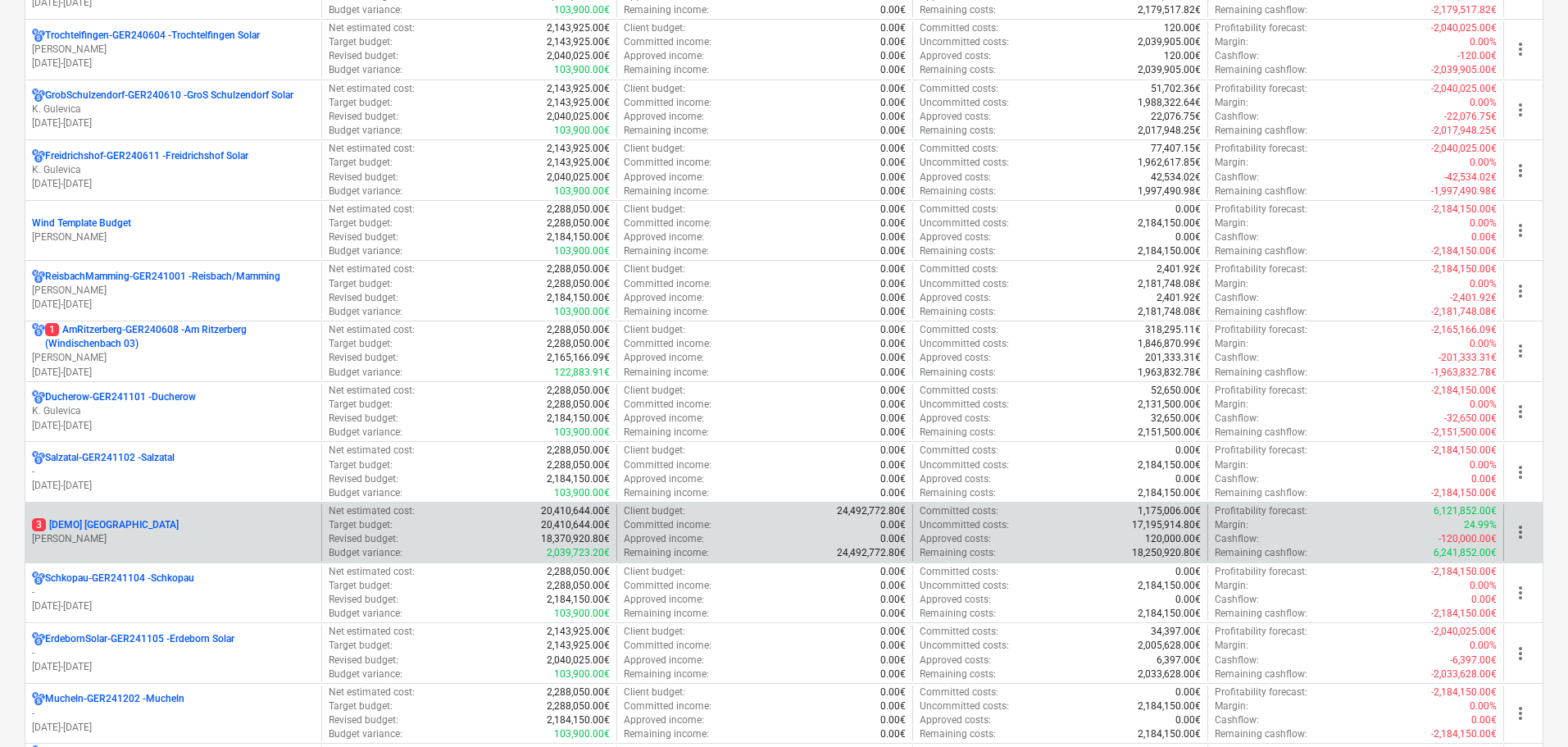
click at [262, 539] on p "[PERSON_NAME]" at bounding box center [173, 538] width 283 height 14
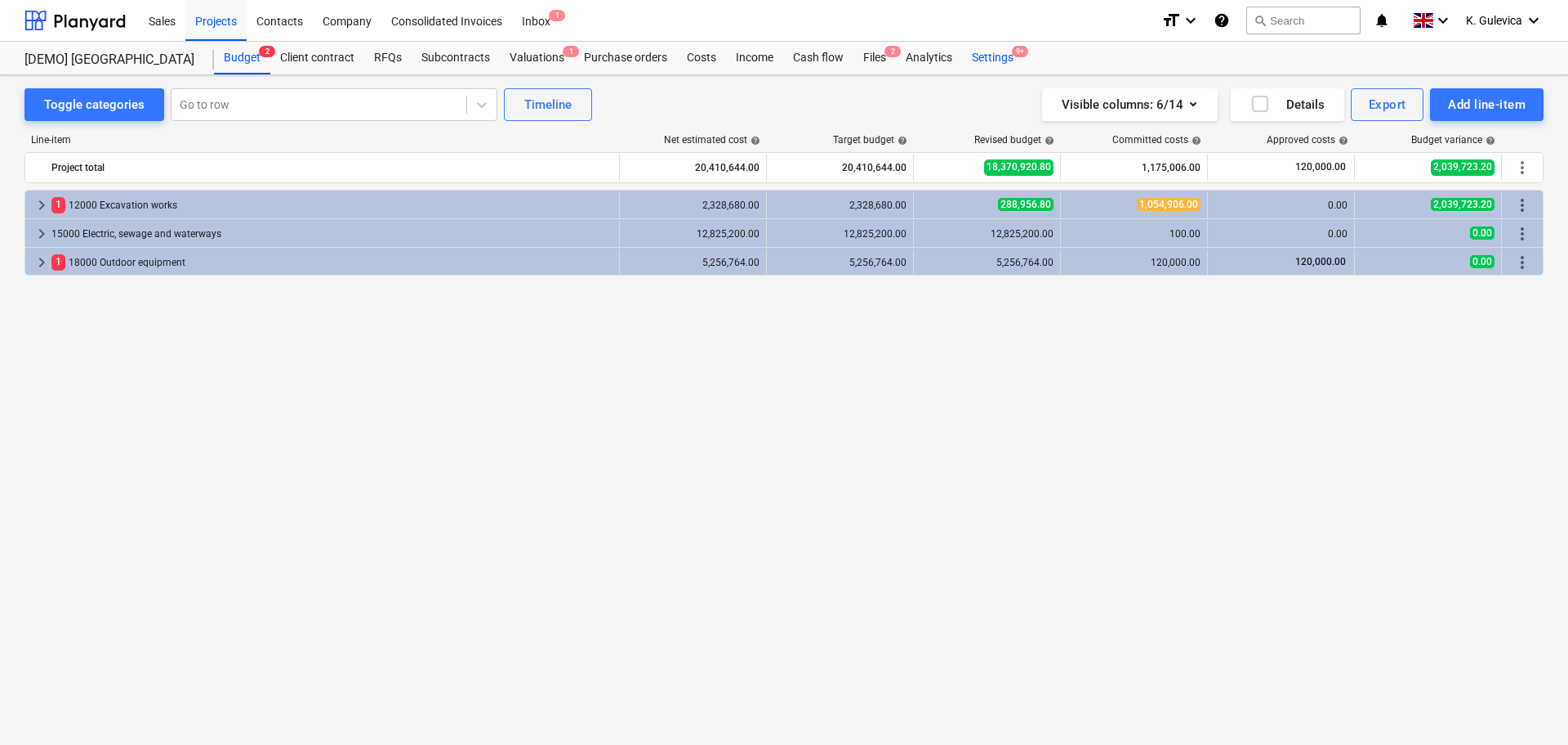
click at [976, 60] on div "Settings 9+" at bounding box center [992, 58] width 61 height 33
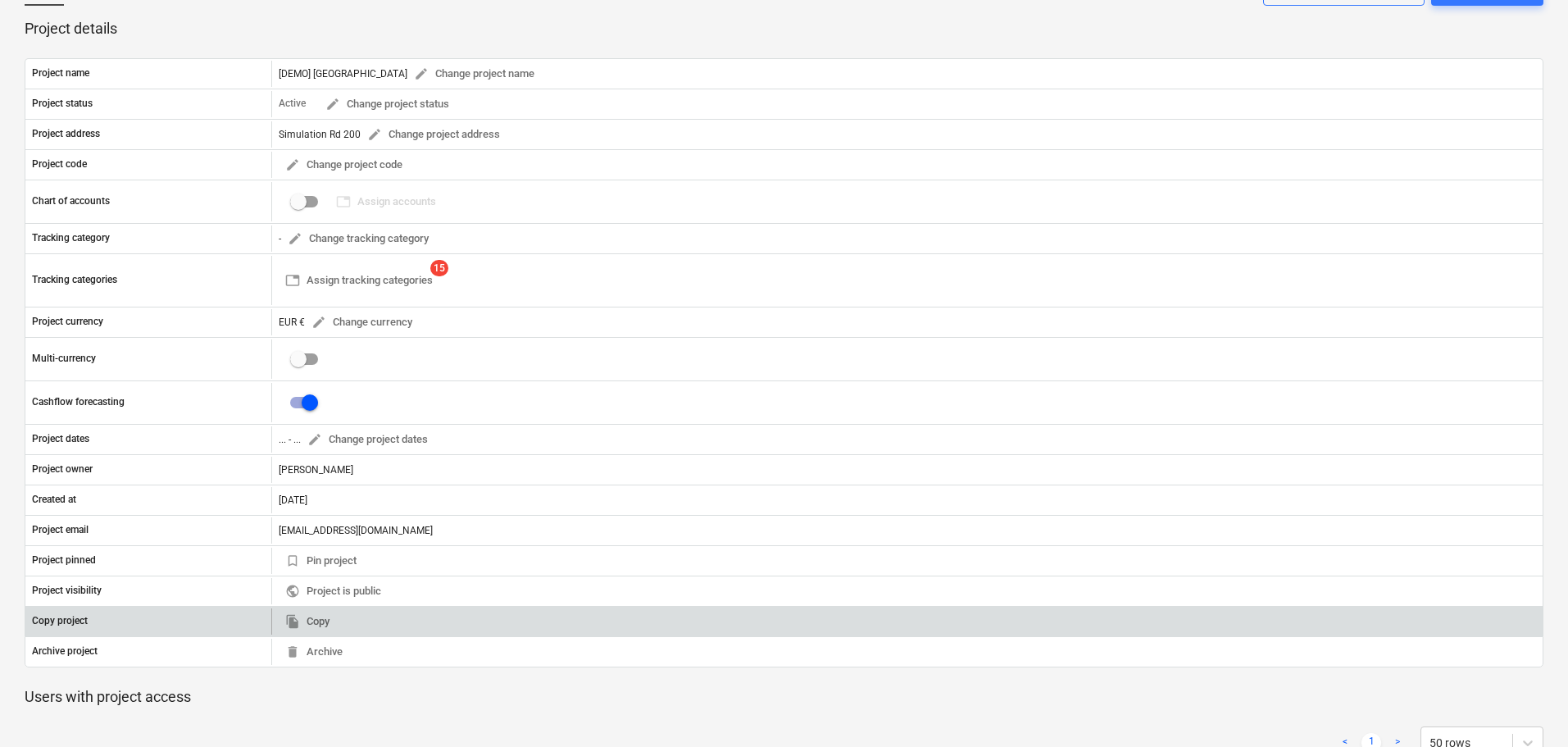
scroll to position [116, 0]
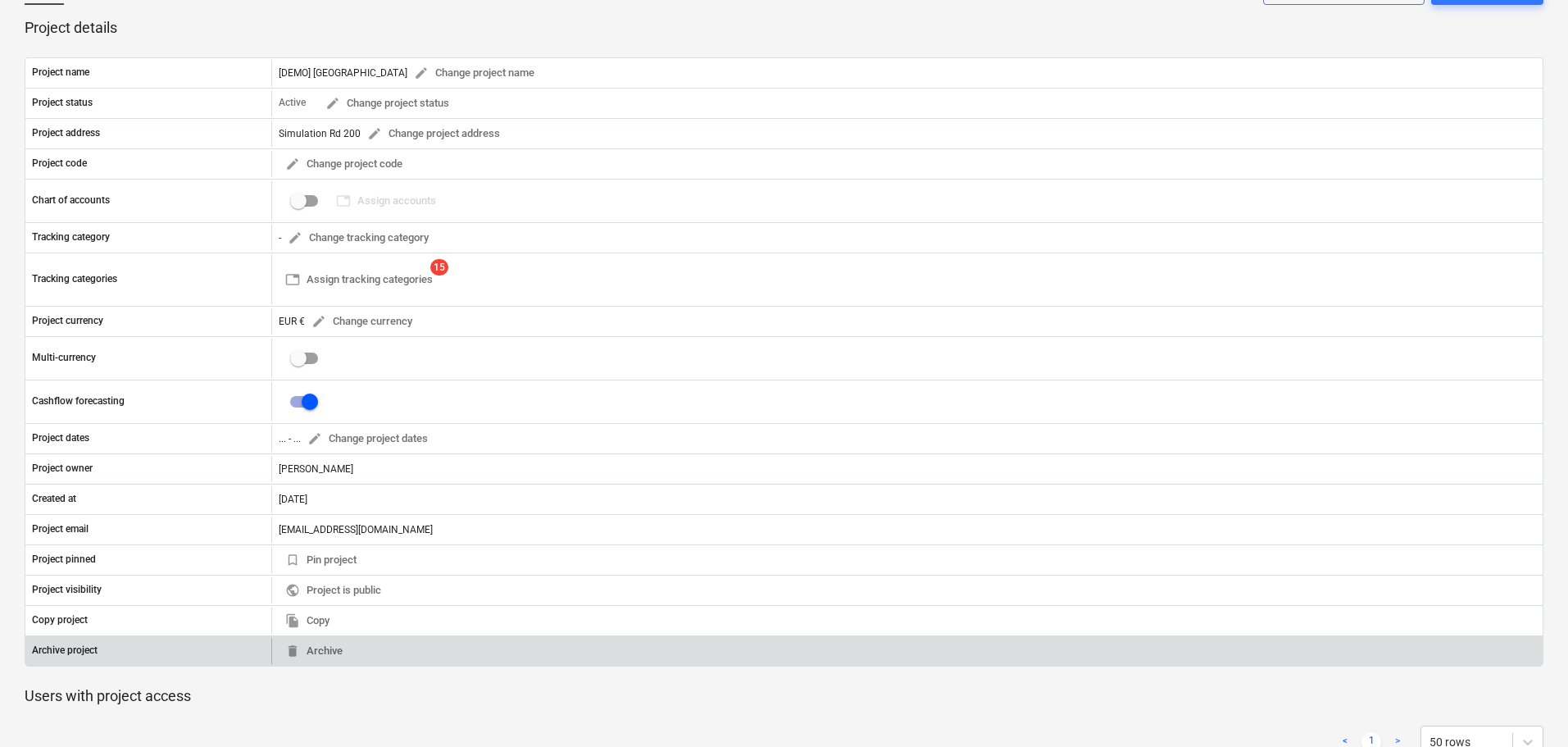
click at [378, 655] on div "delete Archive" at bounding box center [907, 650] width 1272 height 26
click at [313, 645] on span "delete Archive" at bounding box center [314, 651] width 58 height 19
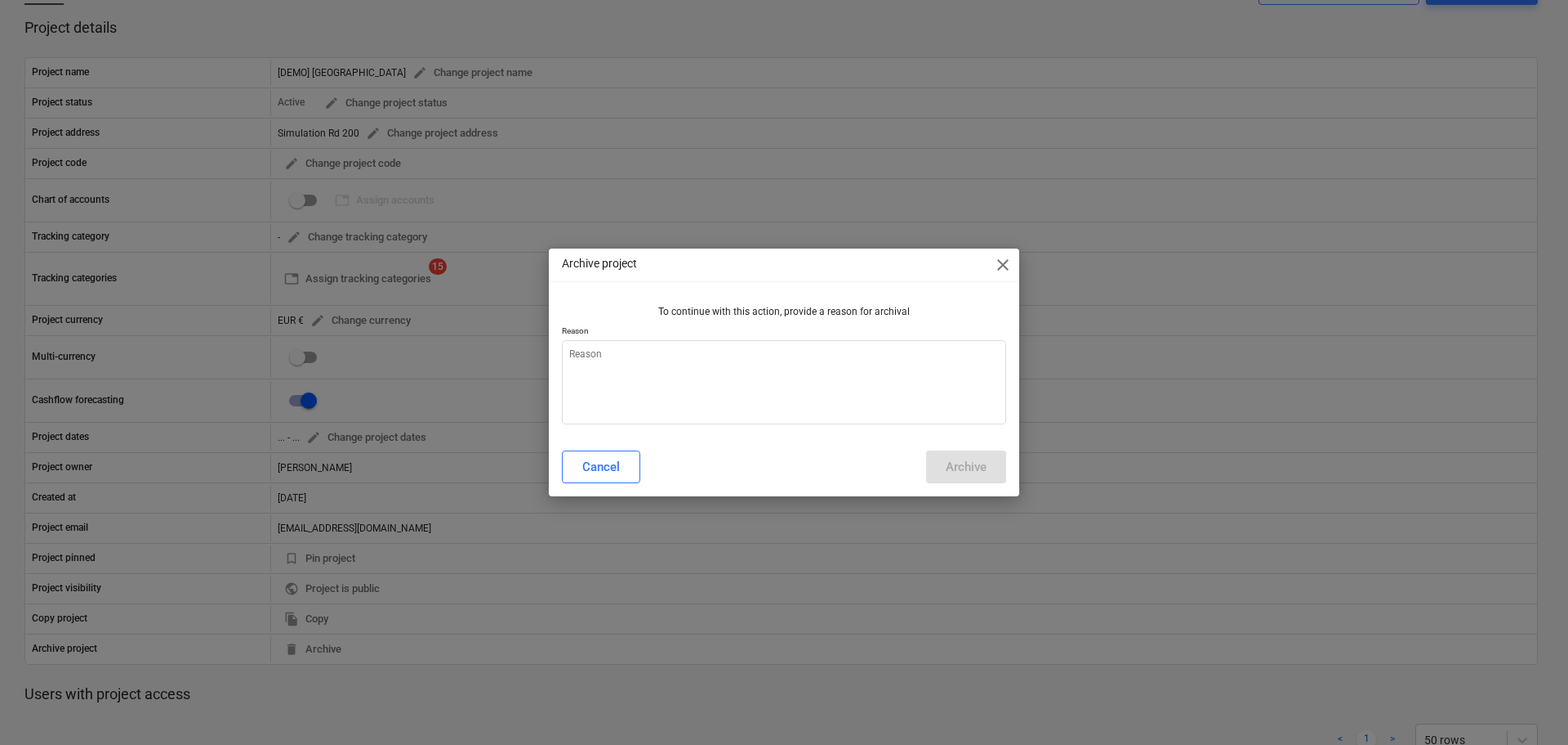
type textarea "x"
click at [706, 396] on textarea at bounding box center [784, 382] width 445 height 85
type textarea "T"
type textarea "x"
type textarea "Te"
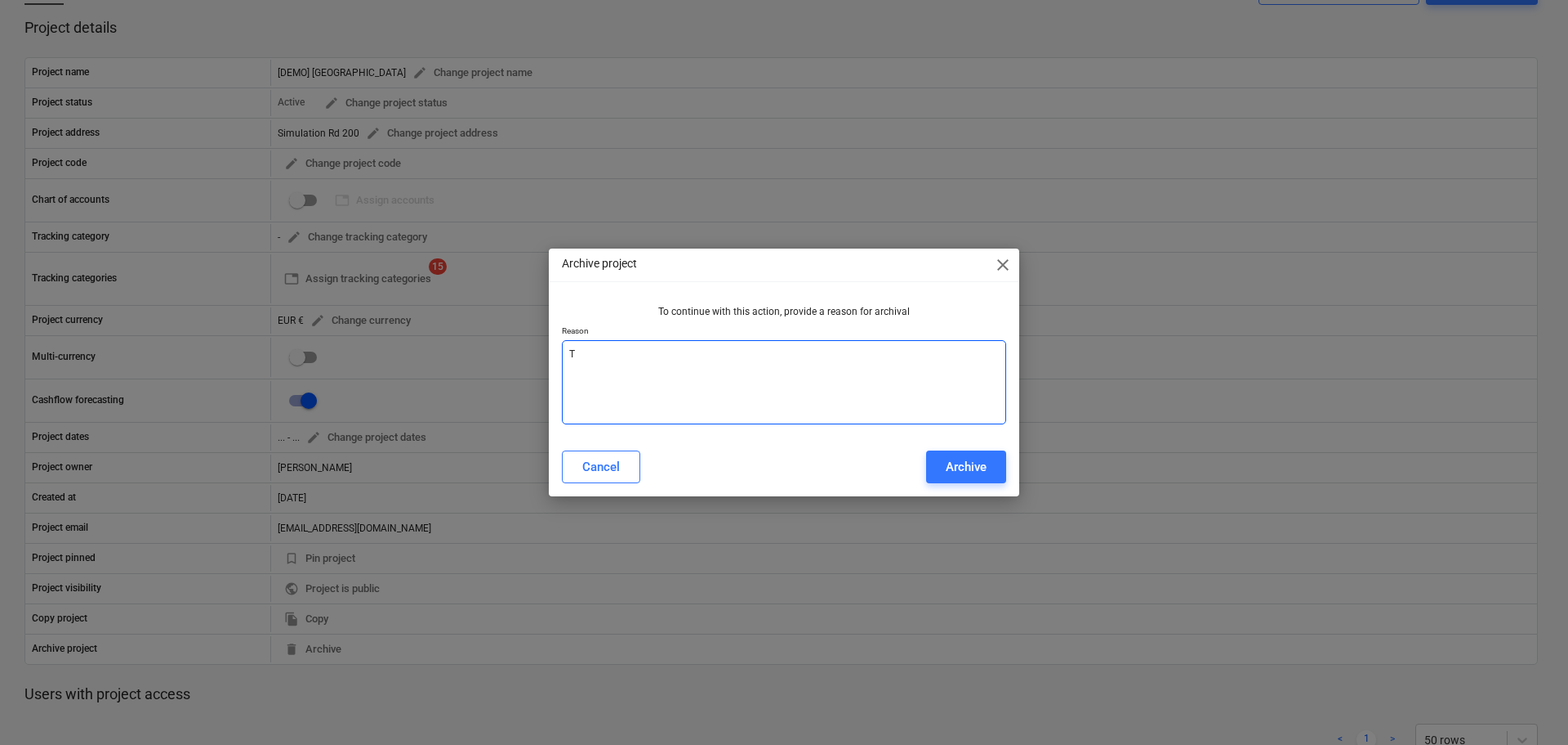
type textarea "x"
type textarea "Tes"
type textarea "x"
type textarea "Test"
type textarea "x"
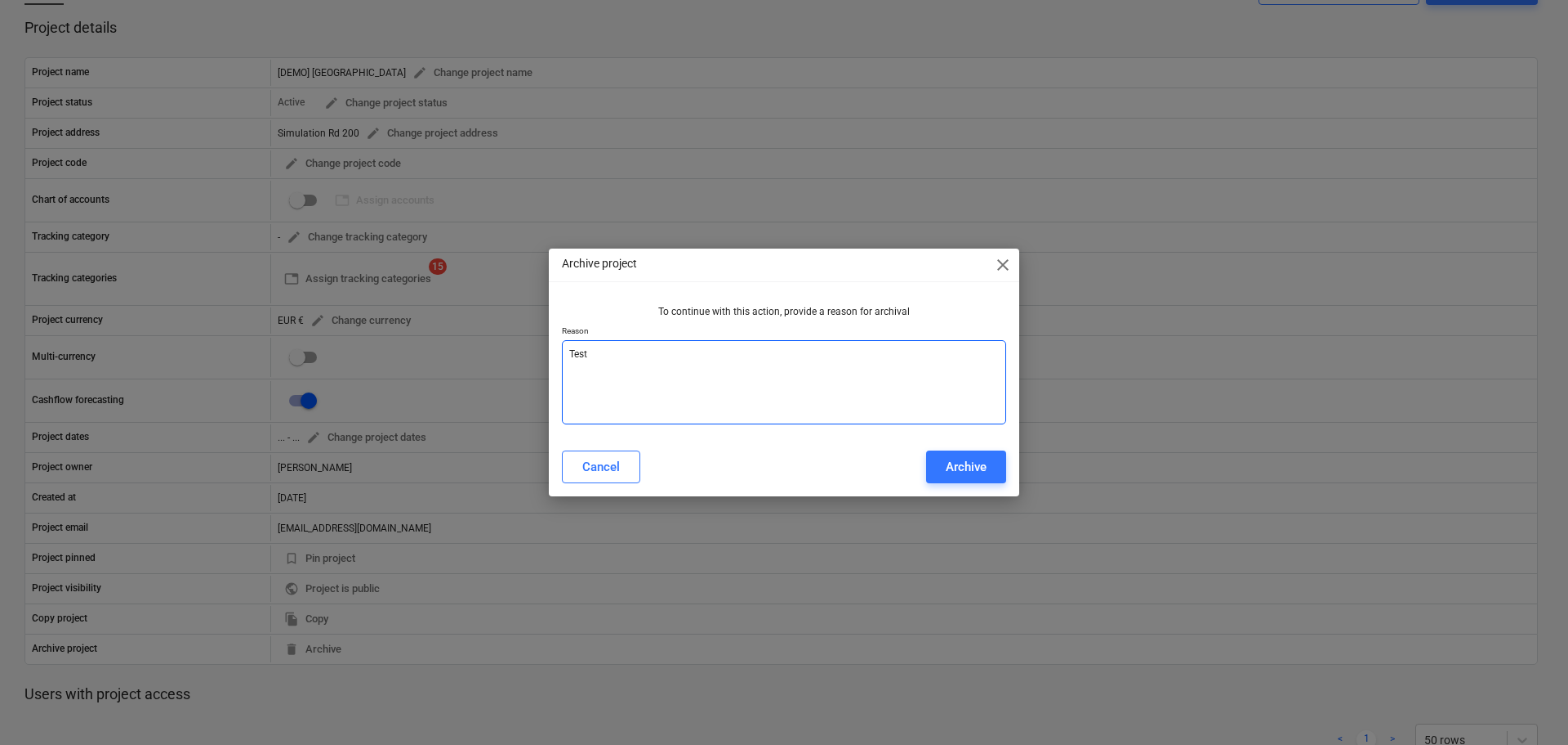
type textarea "Test"
click at [978, 449] on div "Cancel Archive" at bounding box center [784, 466] width 464 height 46
click at [975, 469] on div "Archive" at bounding box center [966, 466] width 41 height 21
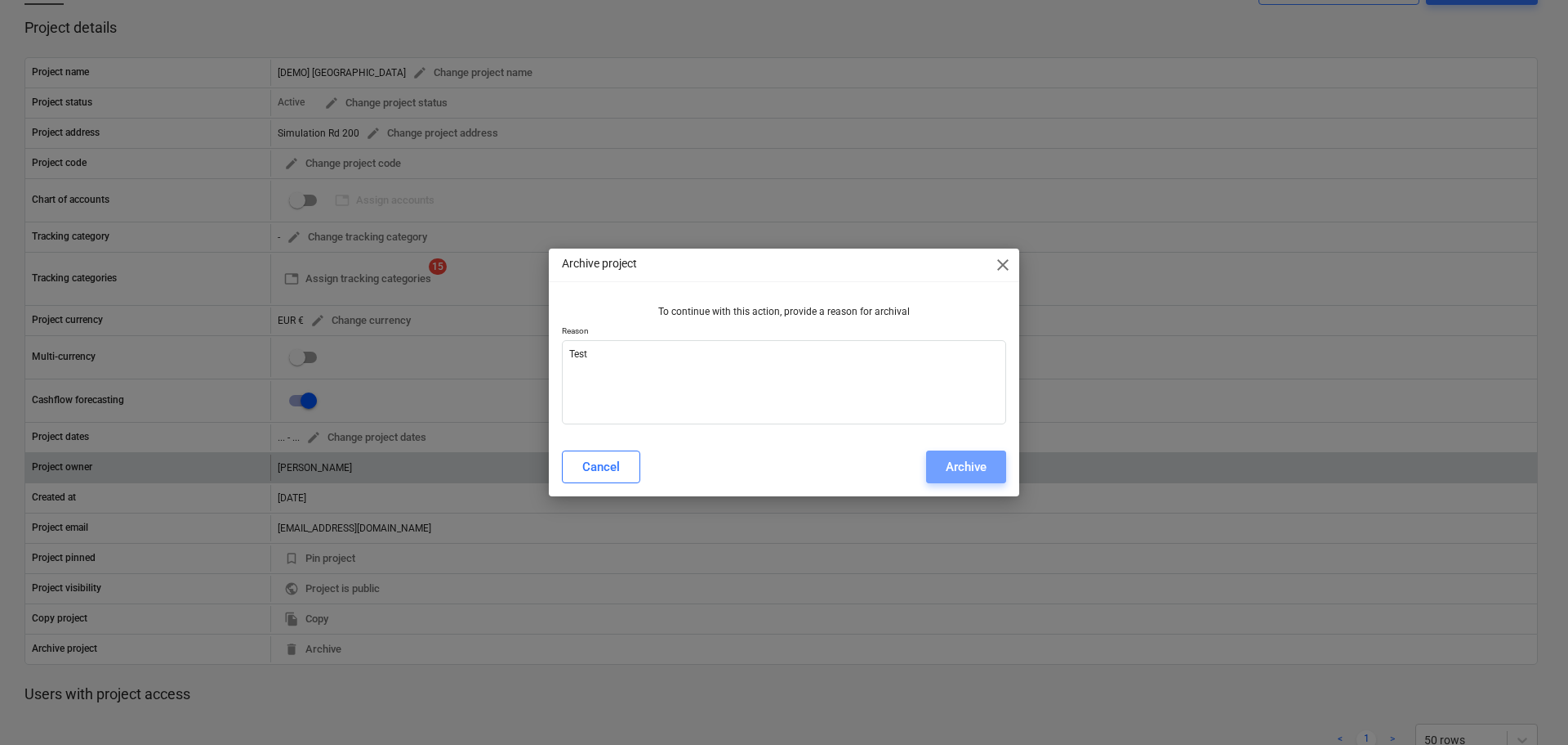
type textarea "x"
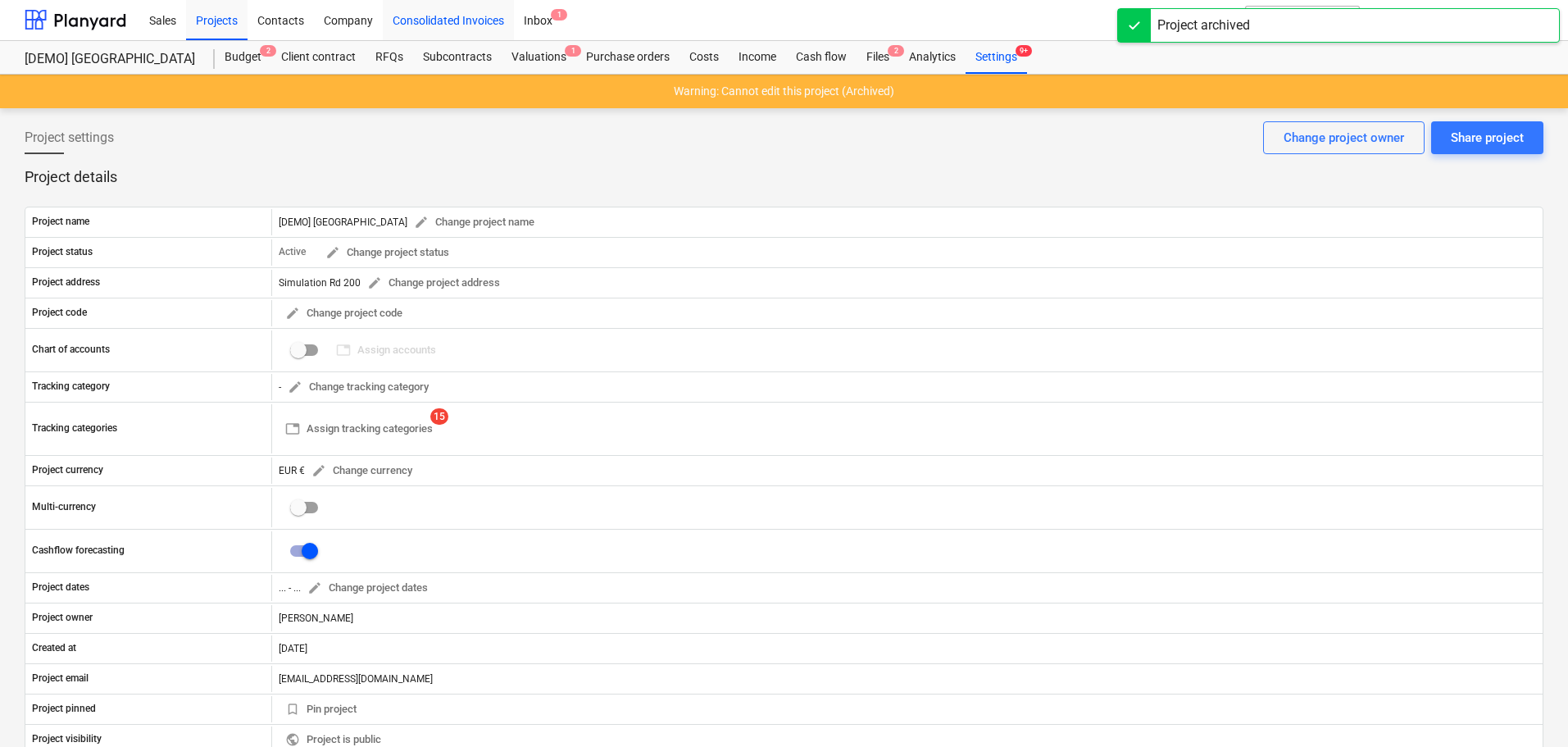
scroll to position [0, 0]
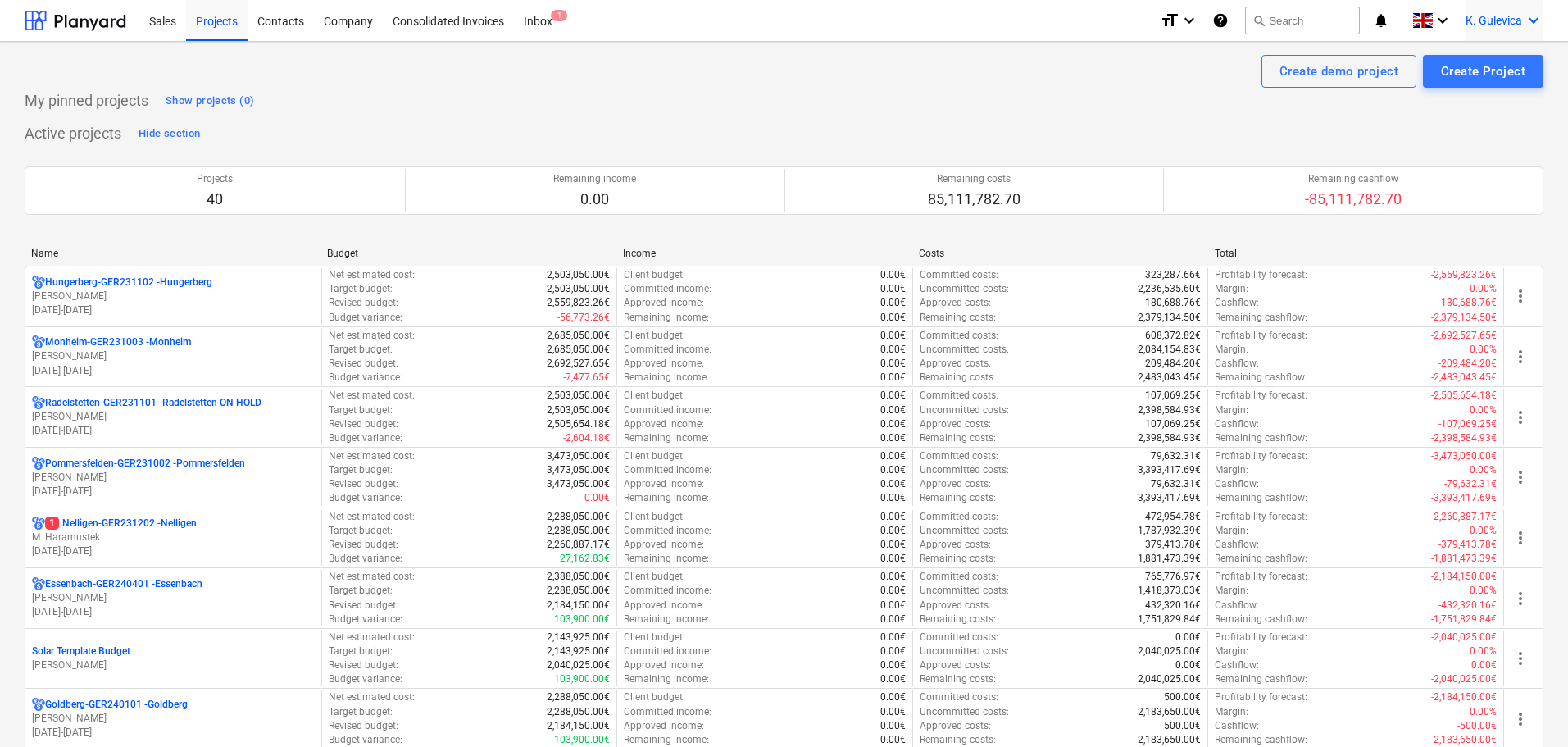
click at [1466, 17] on span "K. Gulevica" at bounding box center [1493, 20] width 57 height 13
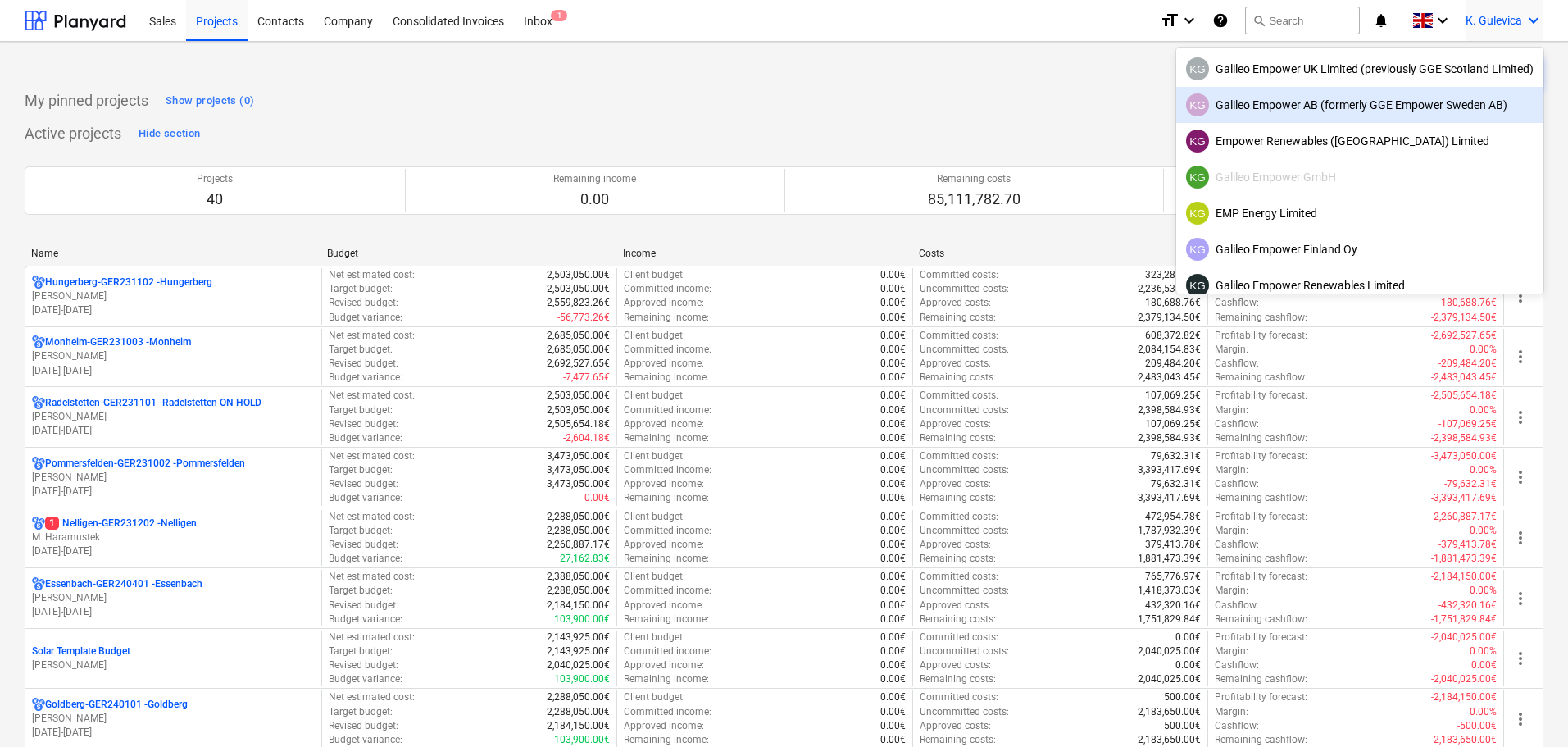
click at [1325, 111] on div "KG Galileo Empower AB (formerly GGE Empower Sweden AB)" at bounding box center [1359, 104] width 348 height 23
